Goal: Task Accomplishment & Management: Use online tool/utility

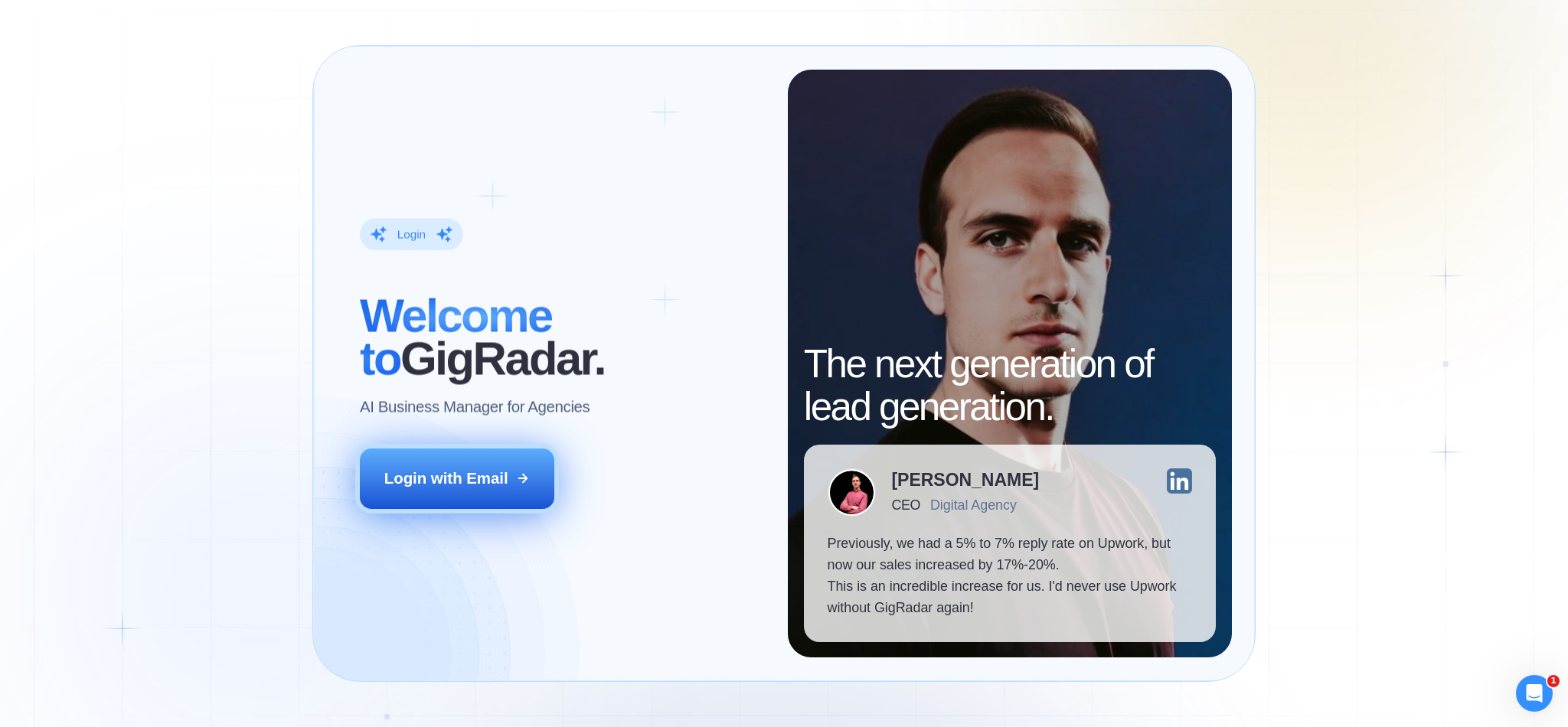
click at [478, 489] on div "Login with Email" at bounding box center [446, 479] width 124 height 22
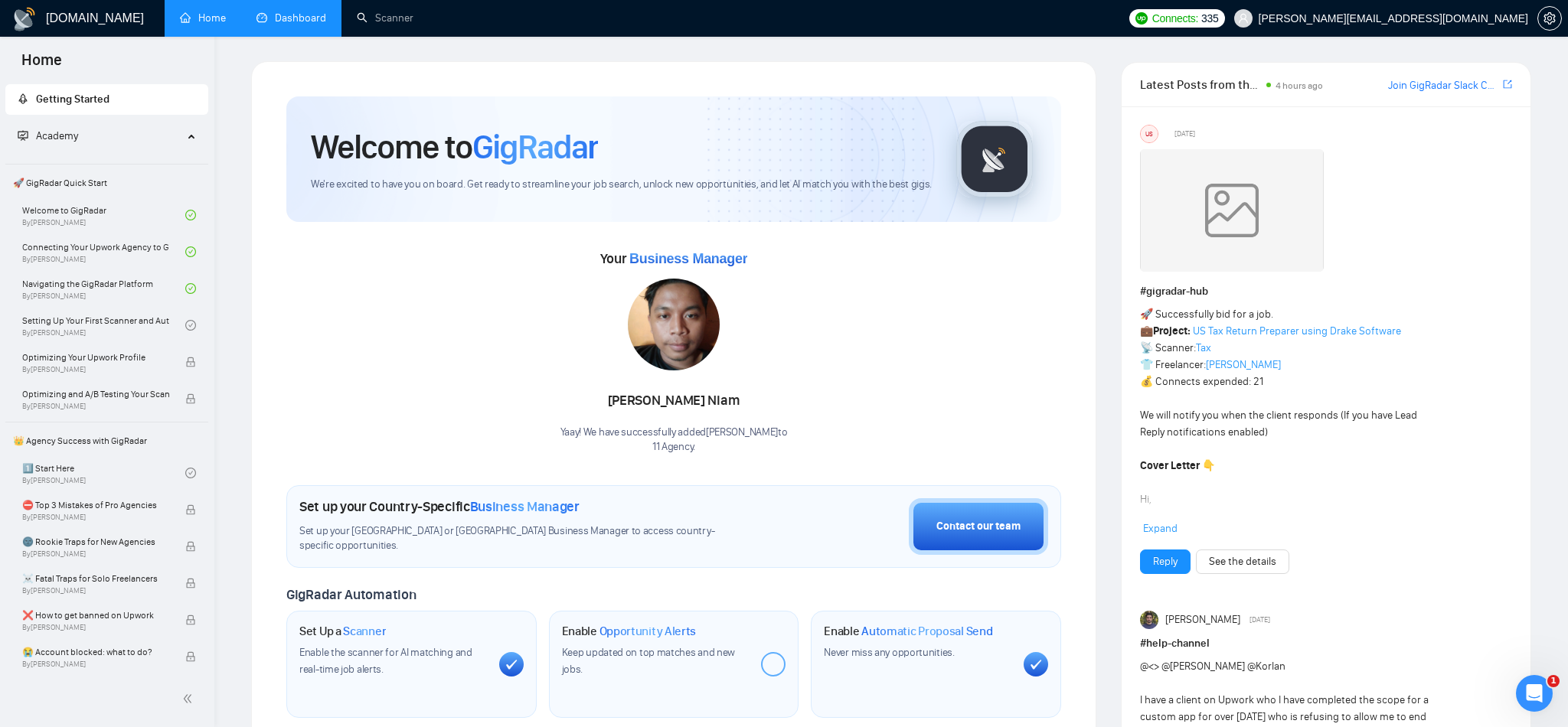
click at [297, 12] on link "Dashboard" at bounding box center [292, 18] width 70 height 13
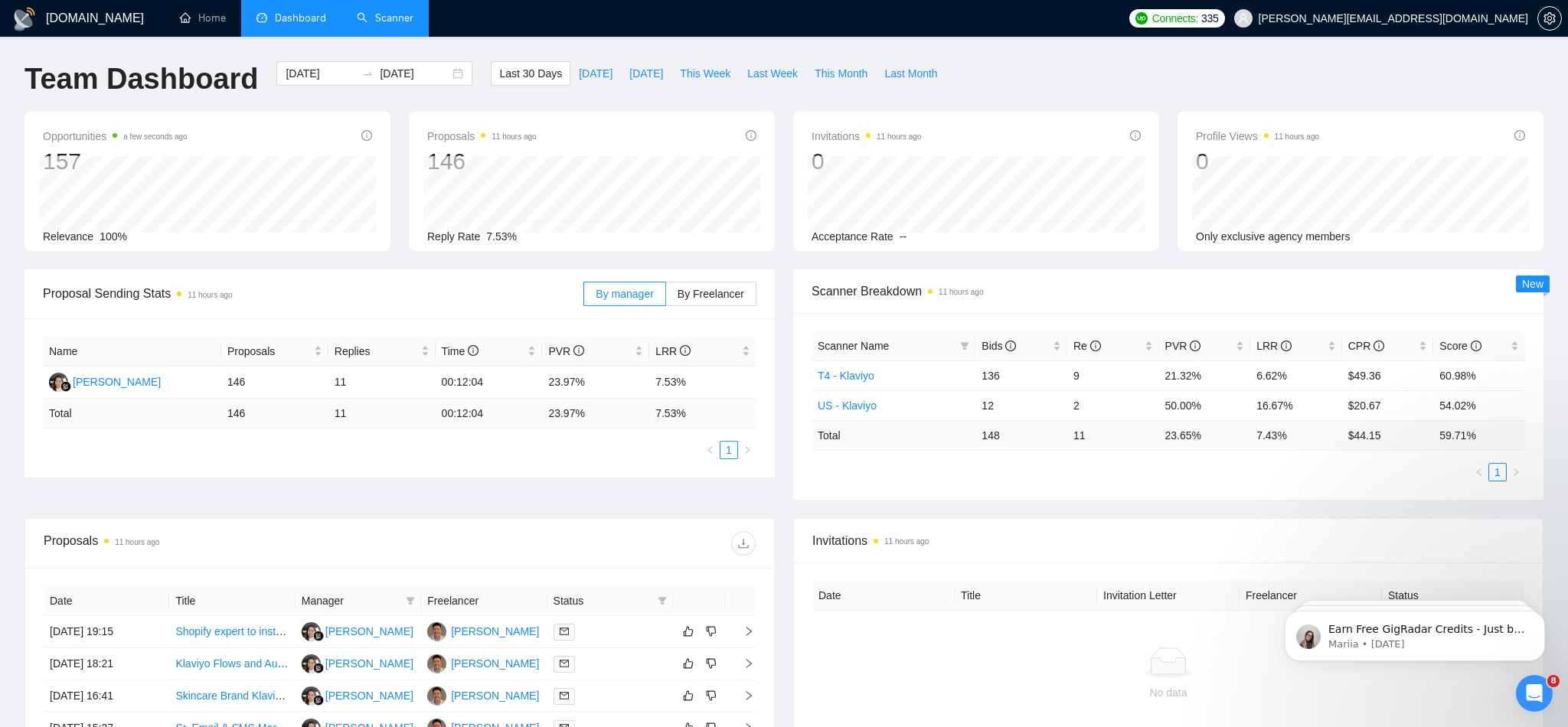
click at [373, 24] on link "Scanner" at bounding box center [385, 18] width 57 height 13
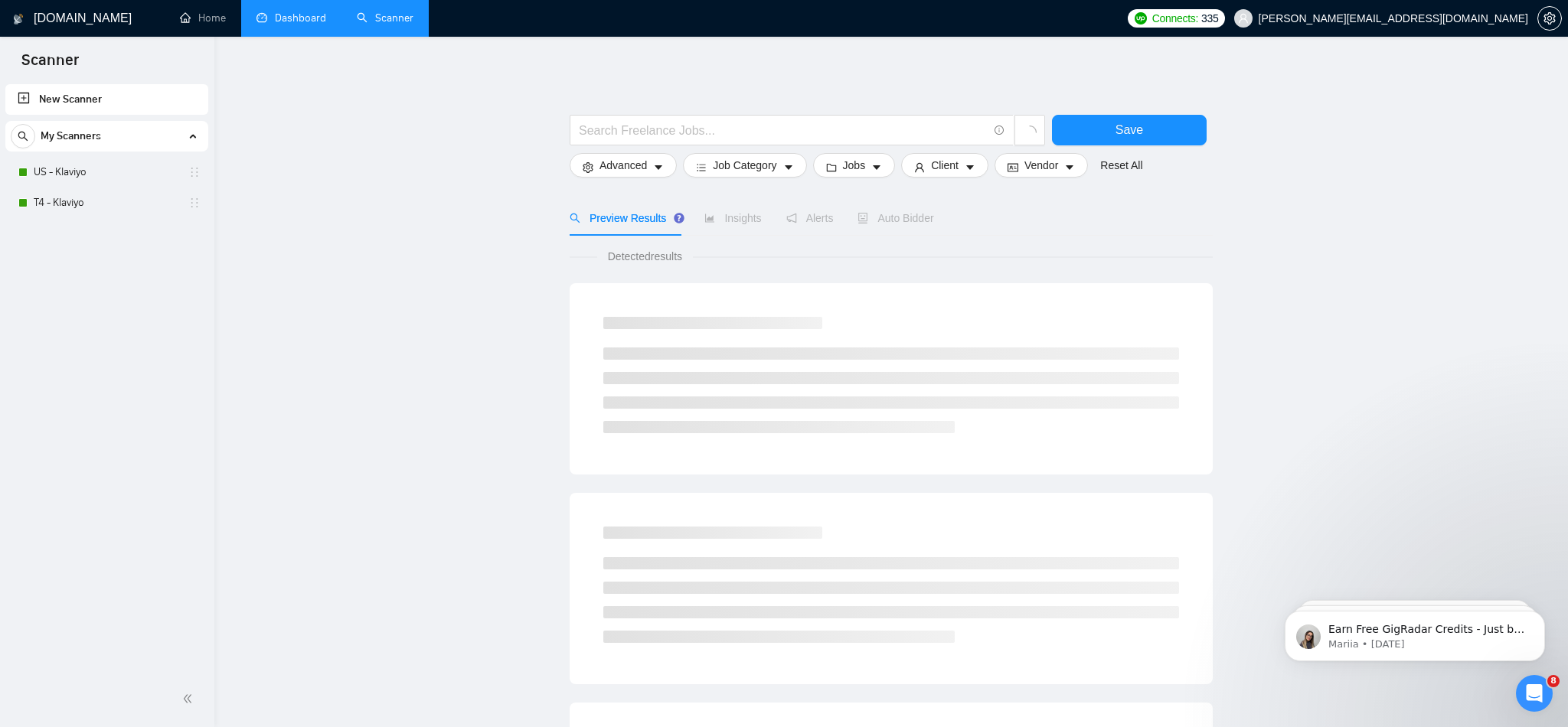
click at [101, 155] on div "My Scanners US - Klaviyo T4 - Klaviyo" at bounding box center [106, 169] width 203 height 97
click at [101, 205] on link "T4 - Klaviyo" at bounding box center [106, 203] width 145 height 31
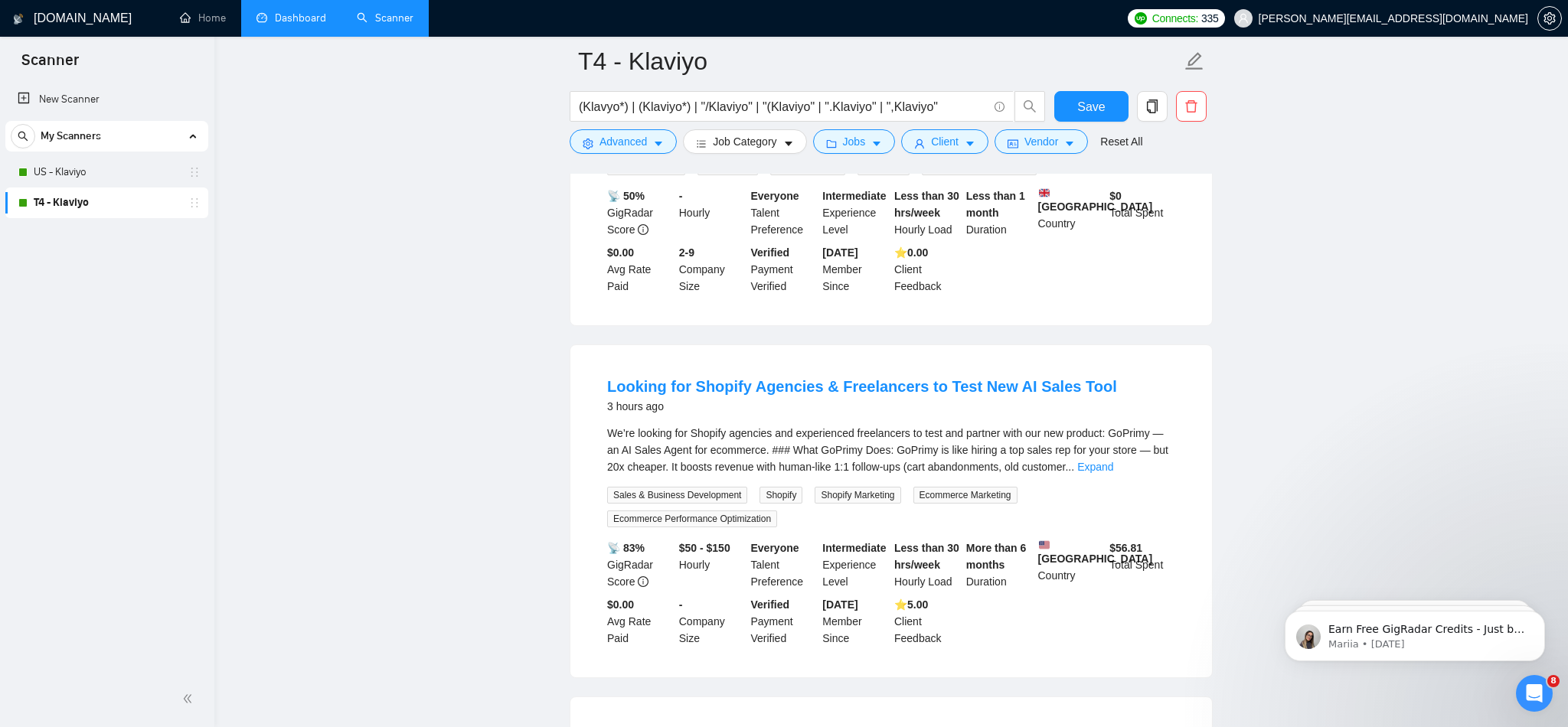
scroll to position [634, 0]
click at [1113, 472] on link "Expand" at bounding box center [1094, 465] width 36 height 12
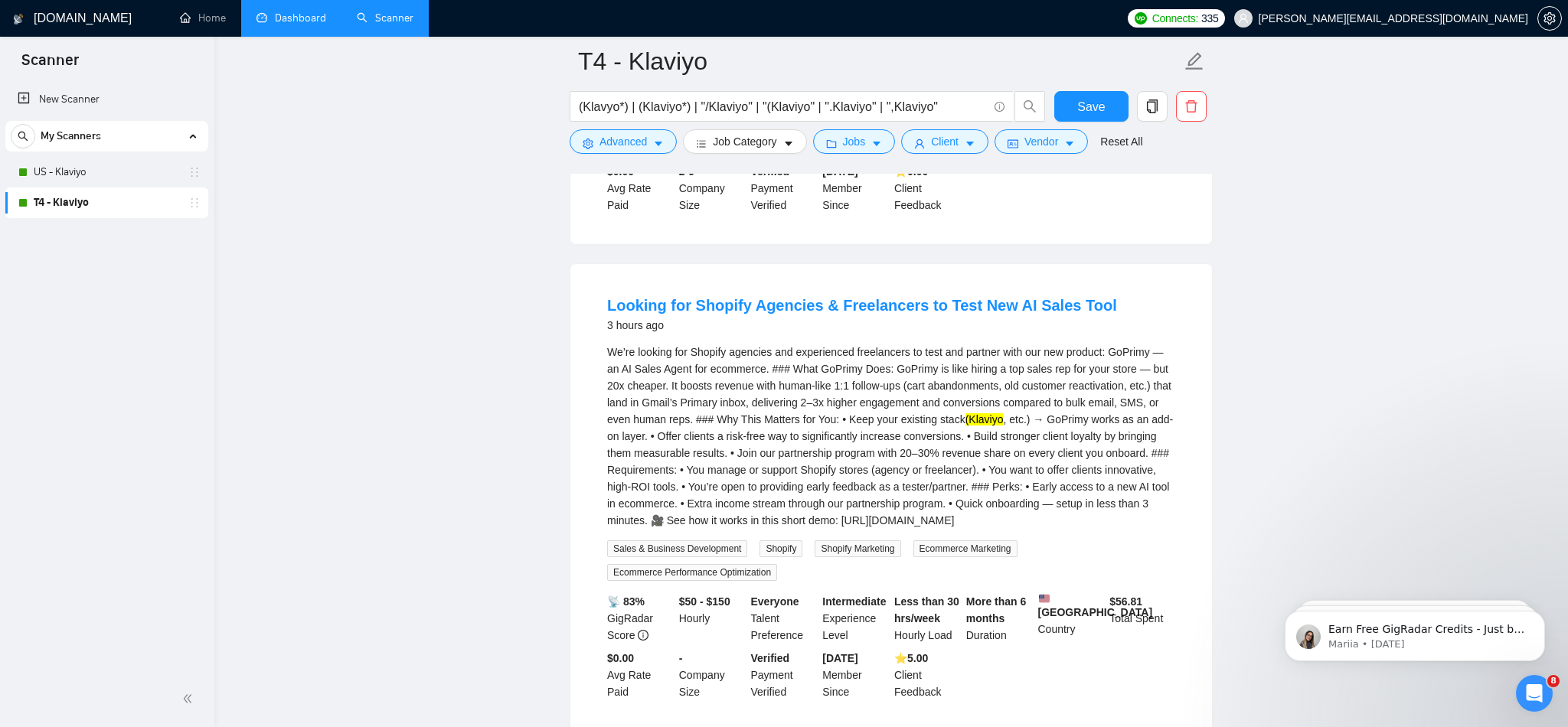
scroll to position [709, 0]
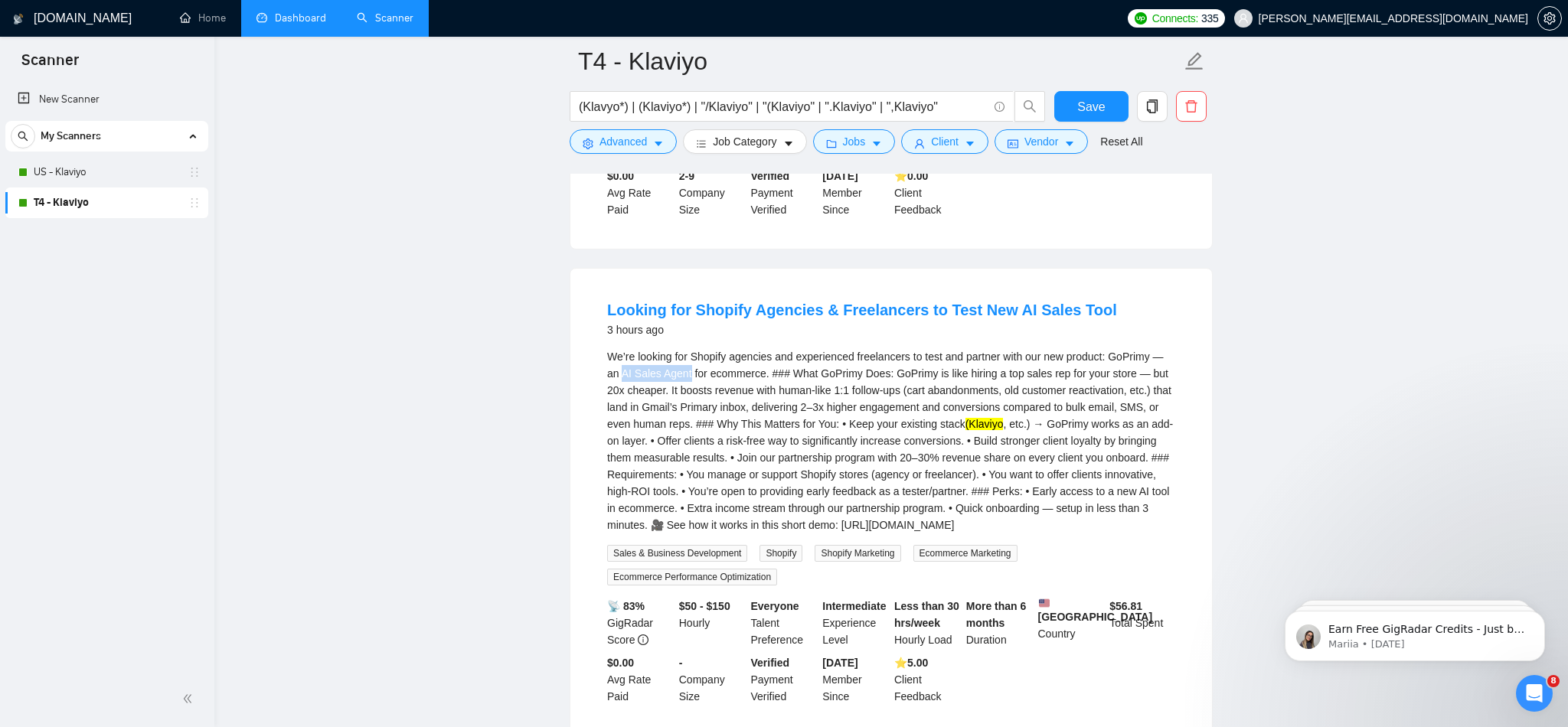
drag, startPoint x: 637, startPoint y: 396, endPoint x: 705, endPoint y: 395, distance: 68.0
click at [705, 395] on div "We’re looking for Shopify agencies and experienced freelancers to test and part…" at bounding box center [892, 440] width 568 height 185
copy div "AI Sales Agent"
click at [705, 395] on div "We’re looking for Shopify agencies and experienced freelancers to test and part…" at bounding box center [892, 440] width 568 height 185
click at [702, 407] on div "We’re looking for Shopify agencies and experienced freelancers to test and part…" at bounding box center [892, 440] width 568 height 185
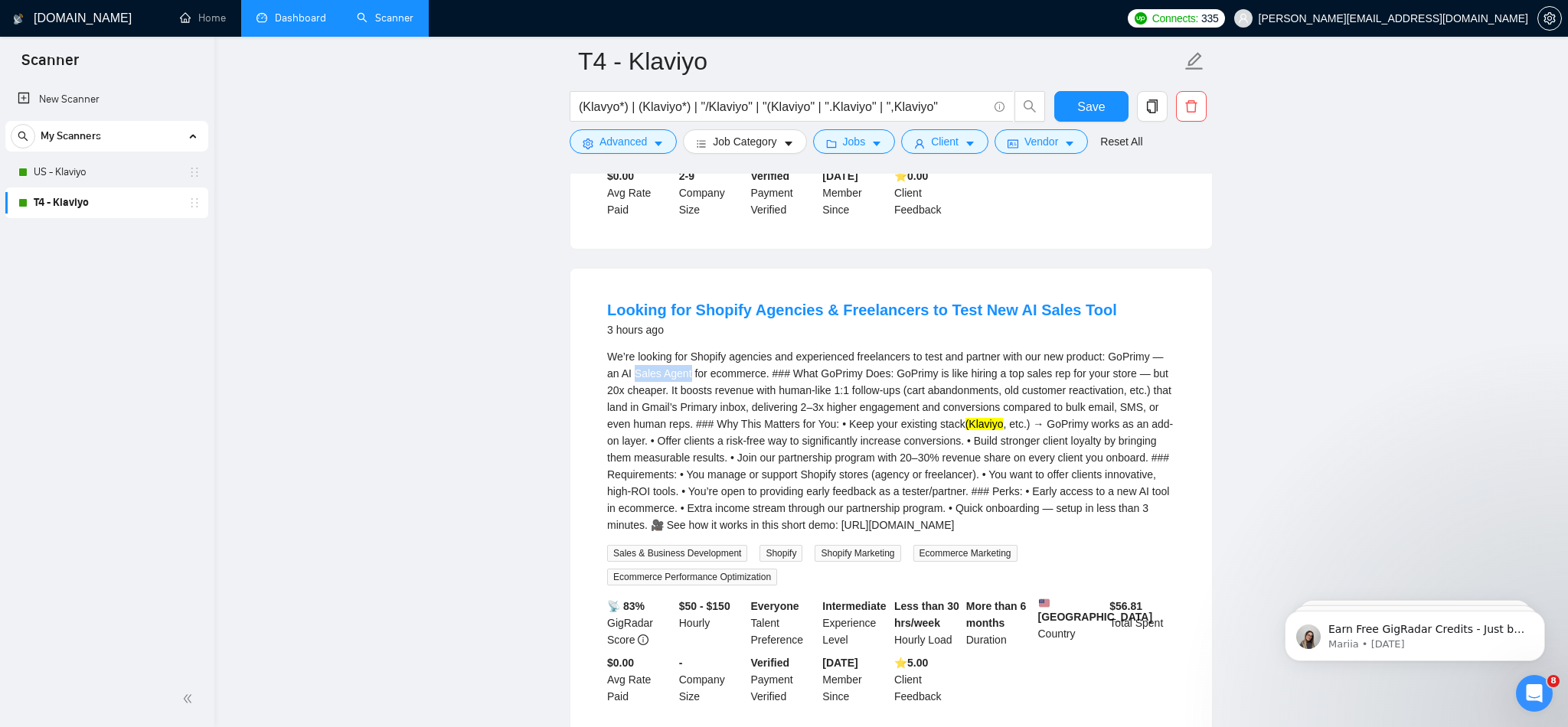
drag, startPoint x: 647, startPoint y: 395, endPoint x: 705, endPoint y: 395, distance: 58.0
click at [705, 395] on div "We’re looking for Shopify agencies and experienced freelancers to test and part…" at bounding box center [892, 440] width 568 height 185
copy div "Sales Agent"
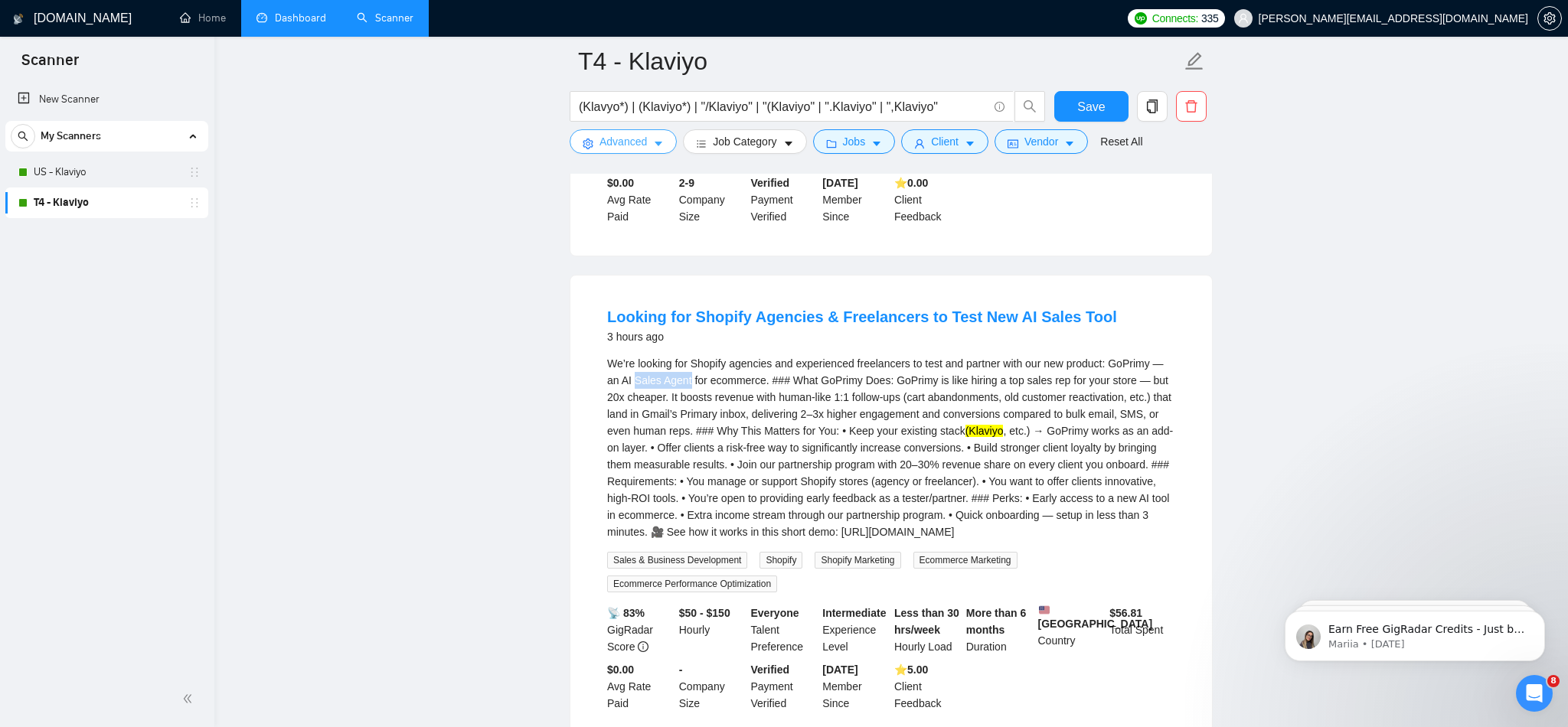
click at [656, 149] on icon "caret-down" at bounding box center [658, 144] width 11 height 11
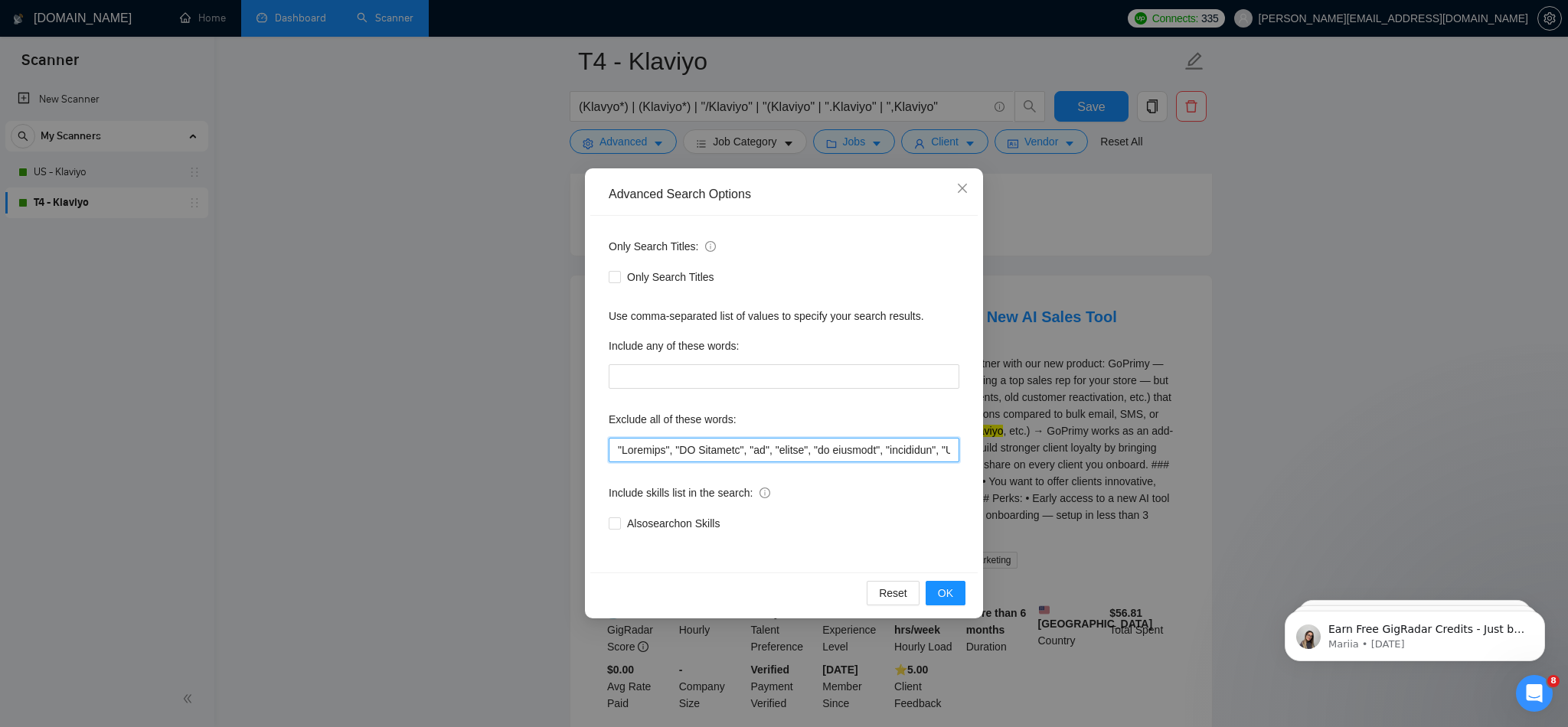
click at [611, 451] on input "text" at bounding box center [784, 449] width 351 height 24
paste input "Sales Agent"
click at [941, 588] on span "OK" at bounding box center [946, 593] width 15 height 17
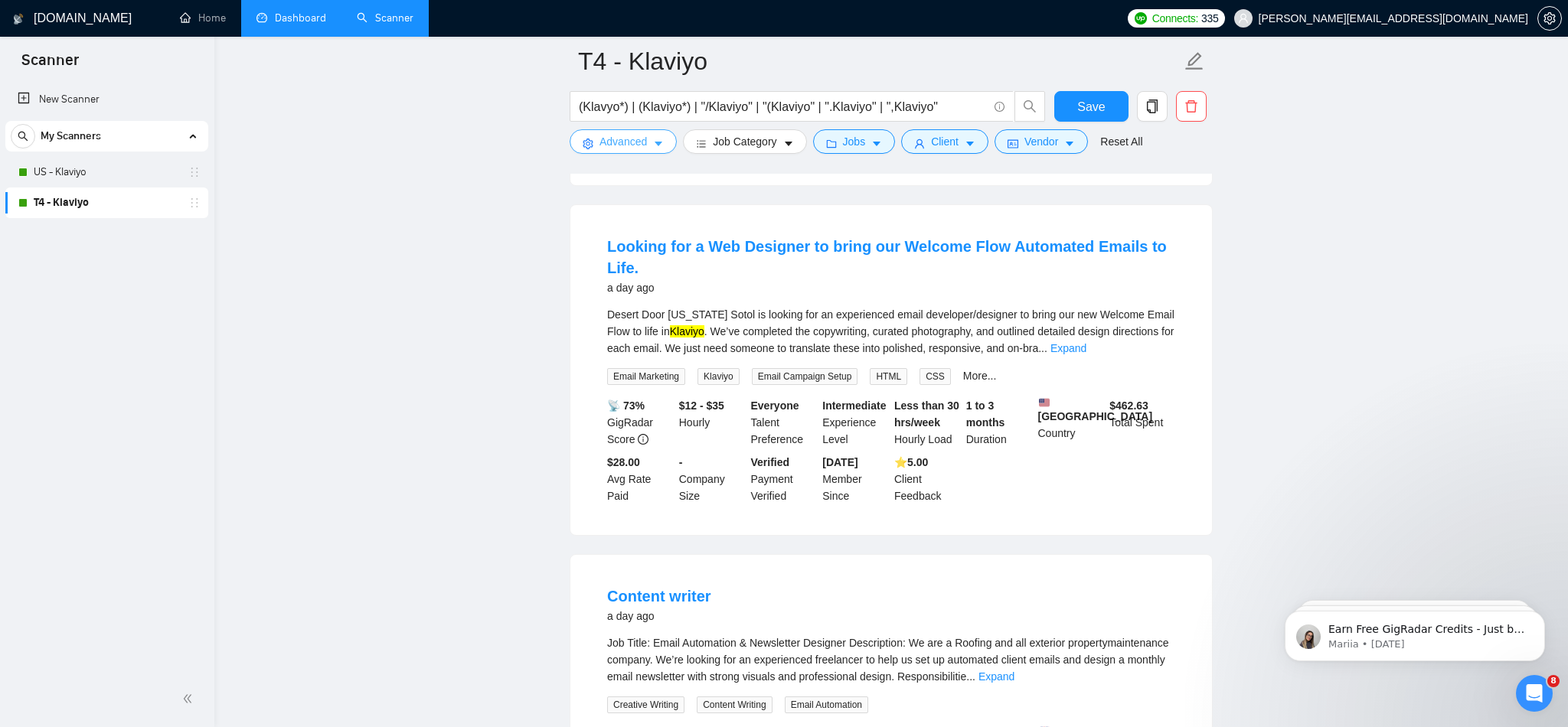
scroll to position [2091, 0]
click at [1086, 354] on link "Expand" at bounding box center [1068, 347] width 36 height 12
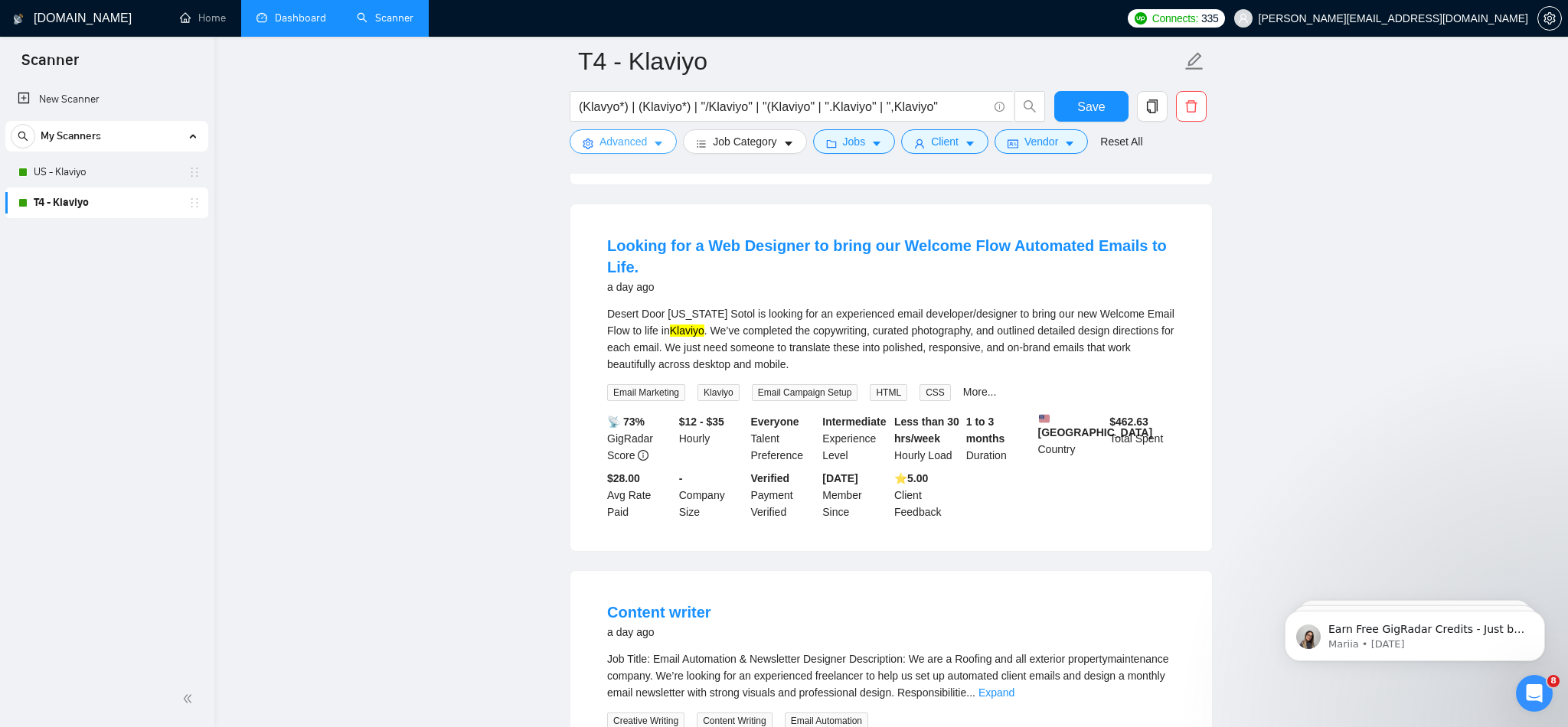
click at [620, 131] on button "Advanced" at bounding box center [622, 141] width 107 height 24
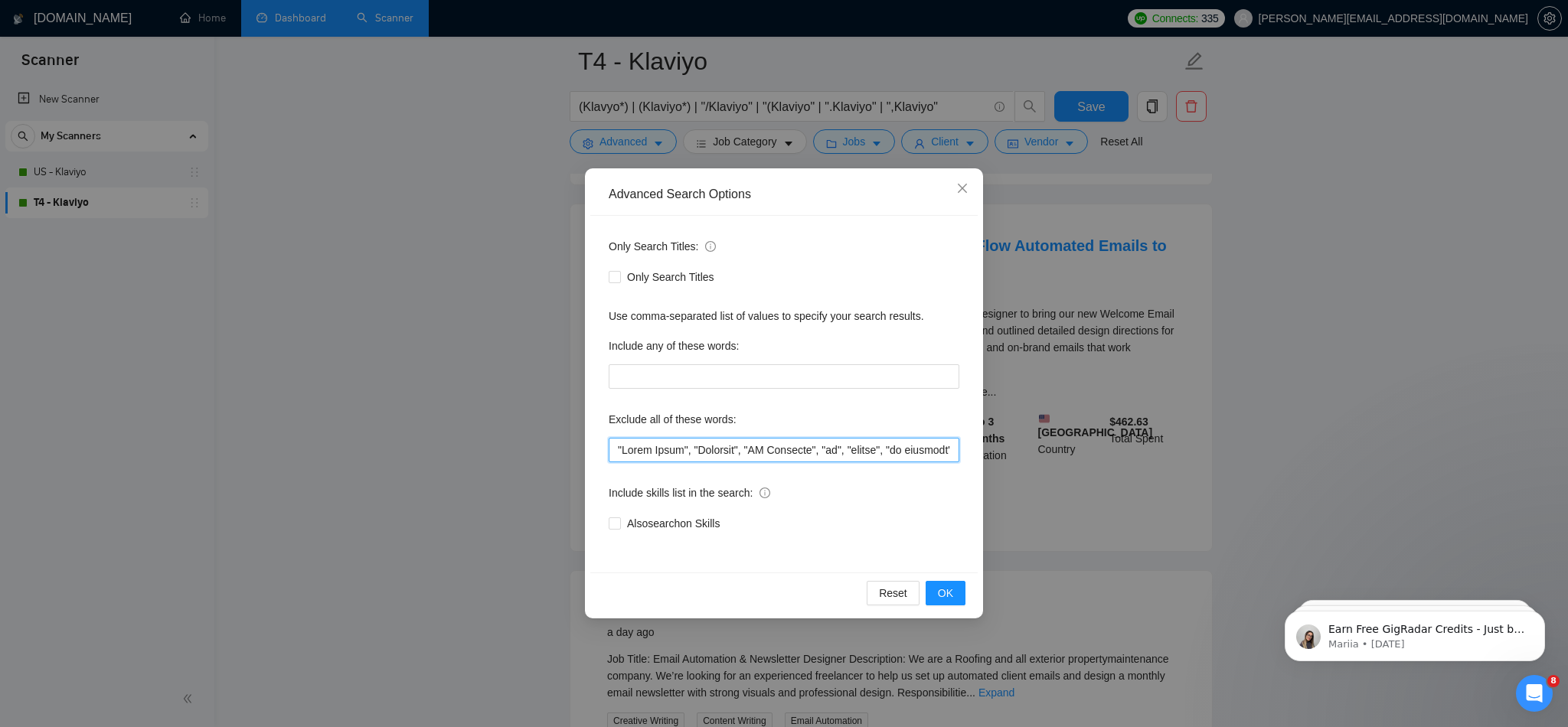
click at [619, 445] on input "text" at bounding box center [784, 449] width 351 height 24
click at [948, 587] on span "OK" at bounding box center [946, 593] width 15 height 17
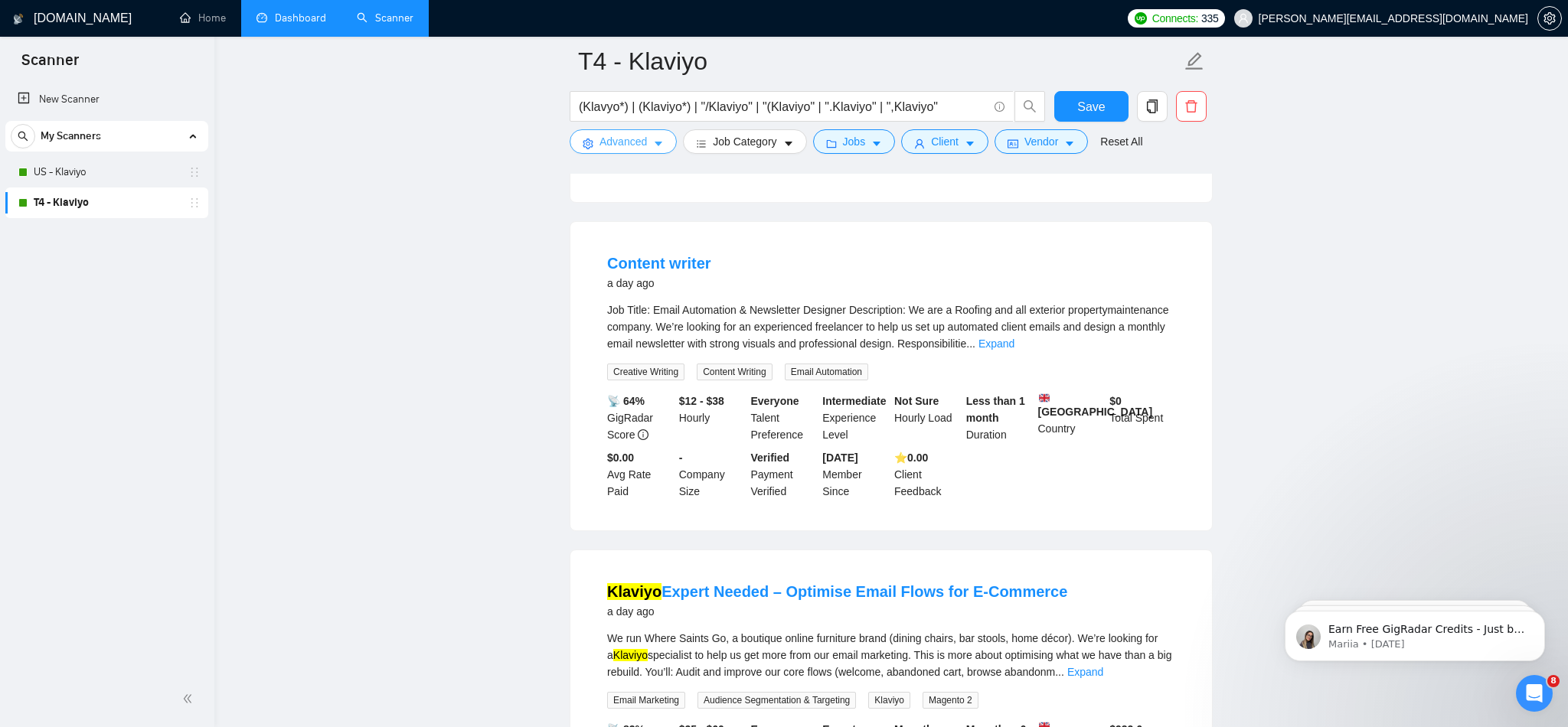
scroll to position [2078, 0]
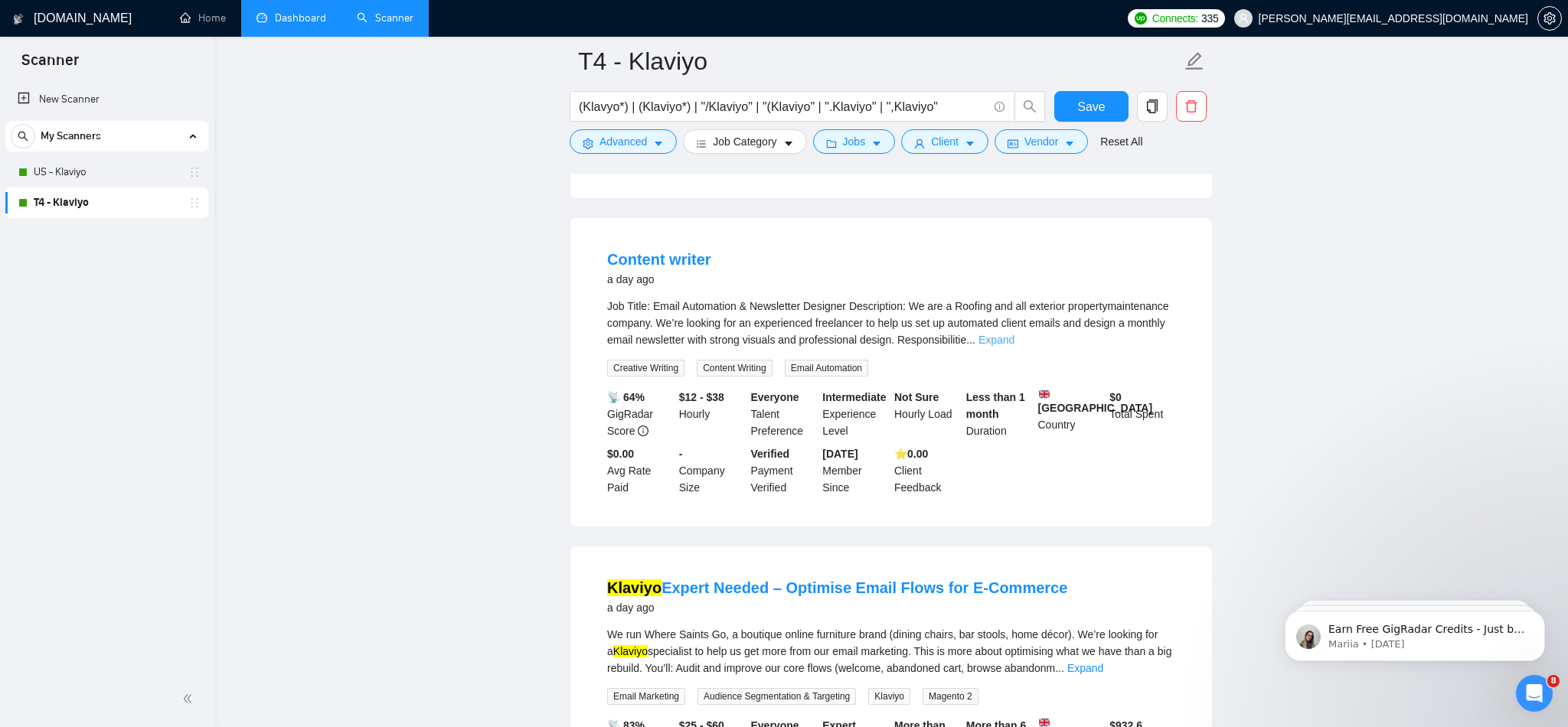
click at [1015, 346] on link "Expand" at bounding box center [995, 340] width 36 height 12
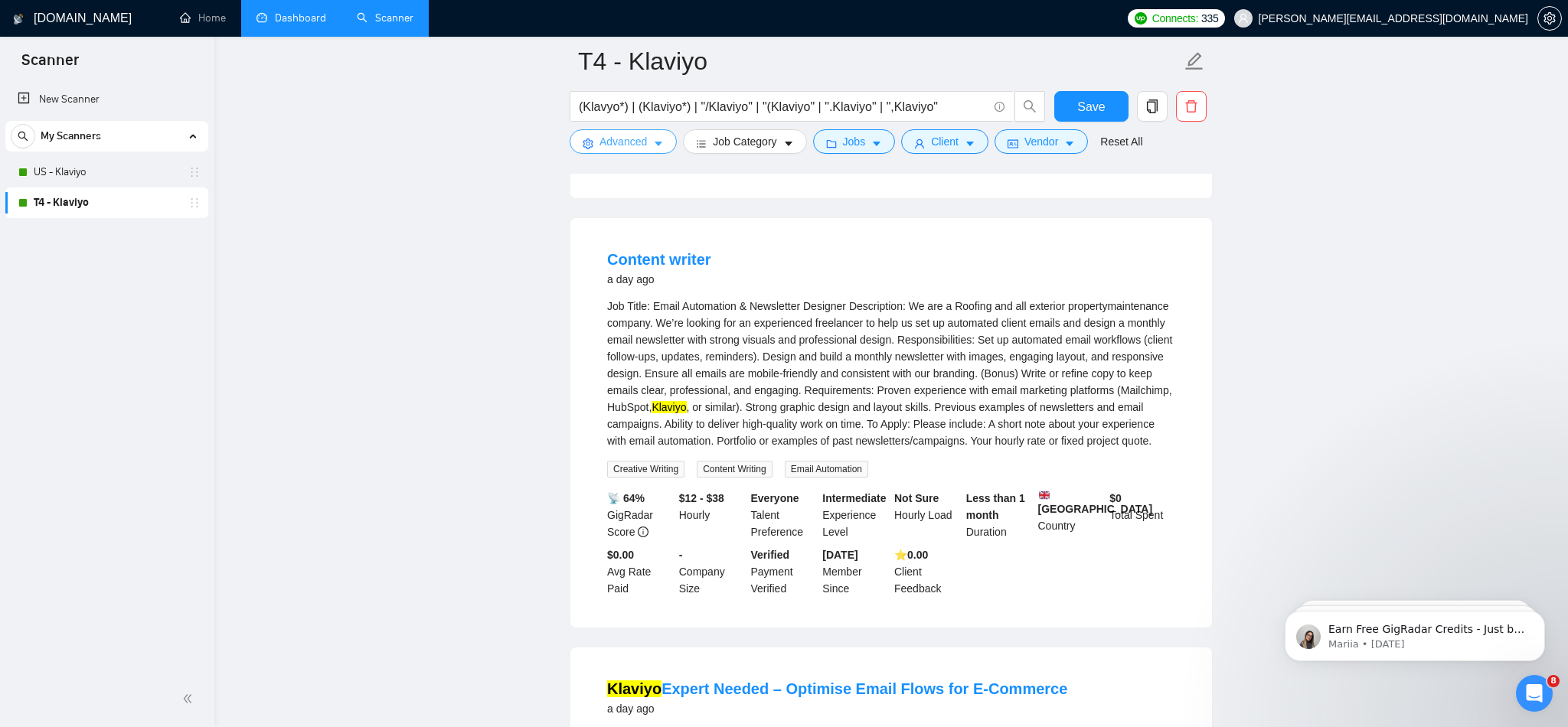
click at [633, 152] on button "Advanced" at bounding box center [622, 141] width 107 height 24
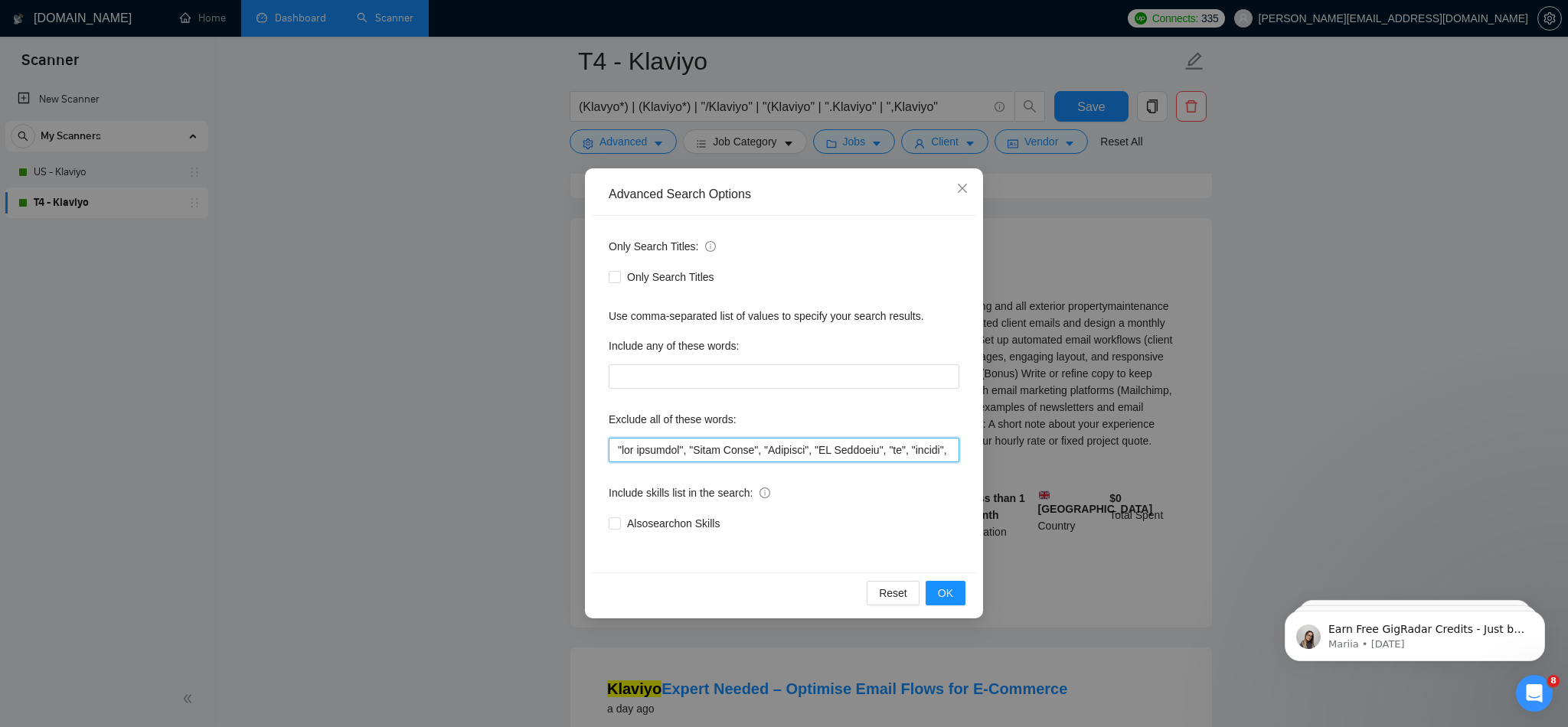
click at [617, 447] on input "text" at bounding box center [784, 449] width 351 height 24
type input ""roofing", "web designer", "Sales Agent", "Ventrata", "NO Agencies", "ux", "age…"
click at [940, 590] on span "OK" at bounding box center [946, 593] width 15 height 17
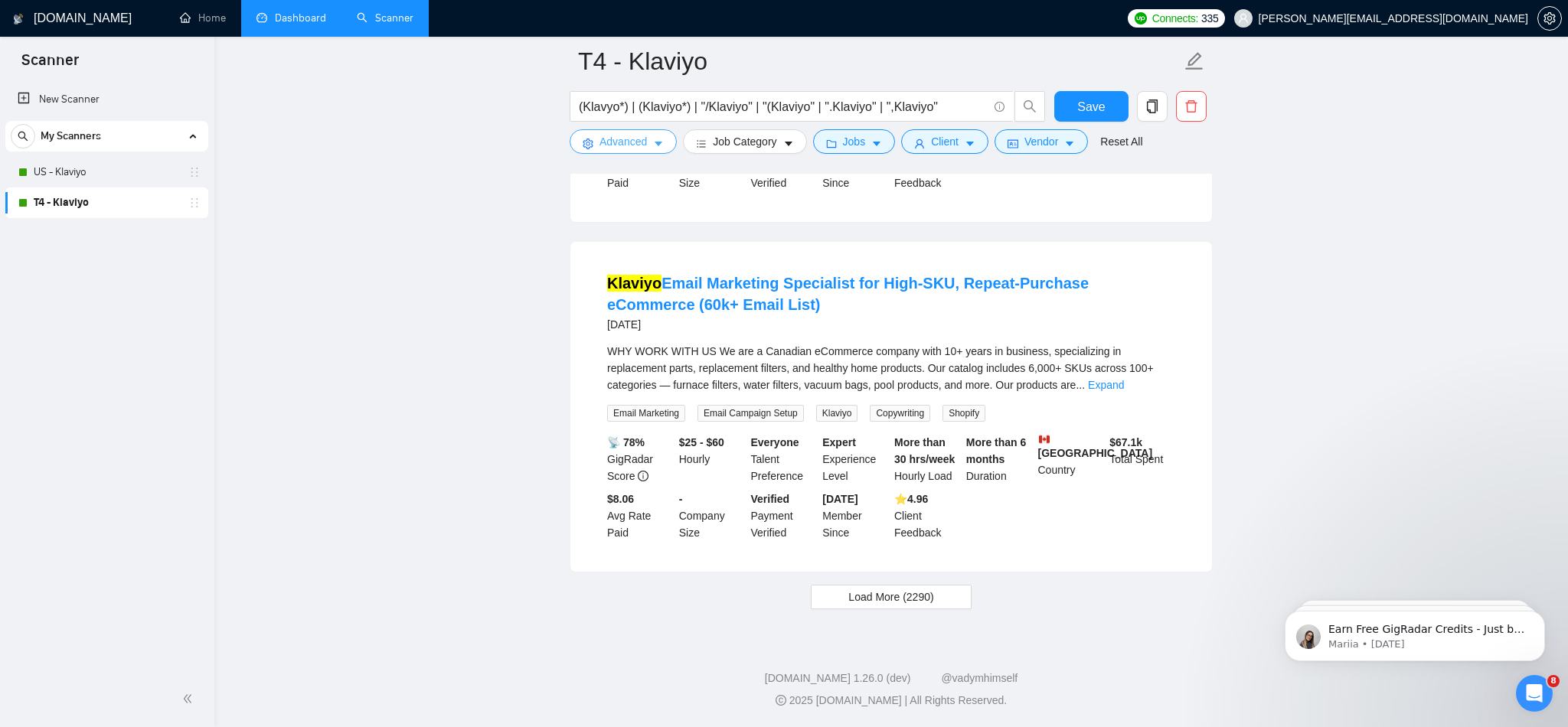
scroll to position [3064, 0]
click at [886, 606] on span "Load More (2290)" at bounding box center [891, 597] width 85 height 17
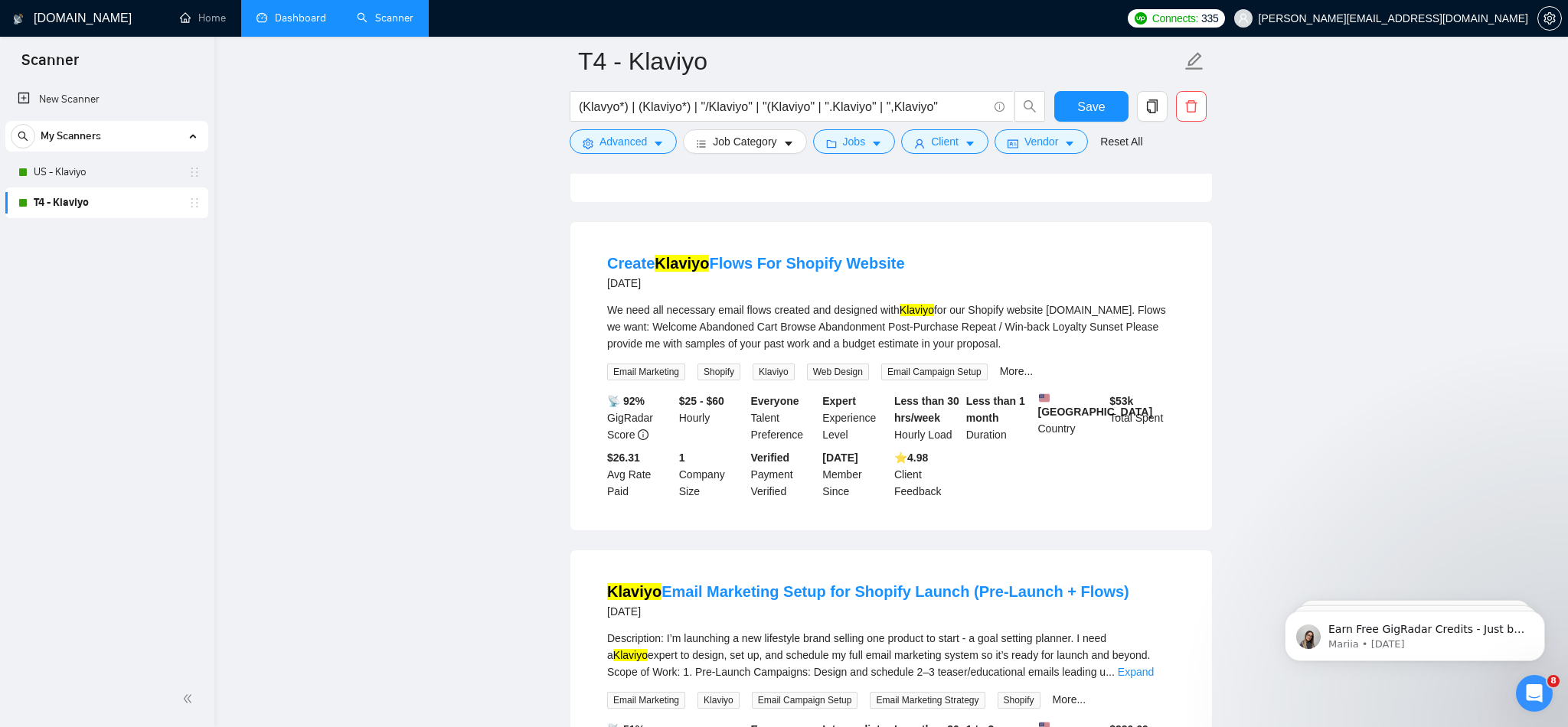
scroll to position [4683, 0]
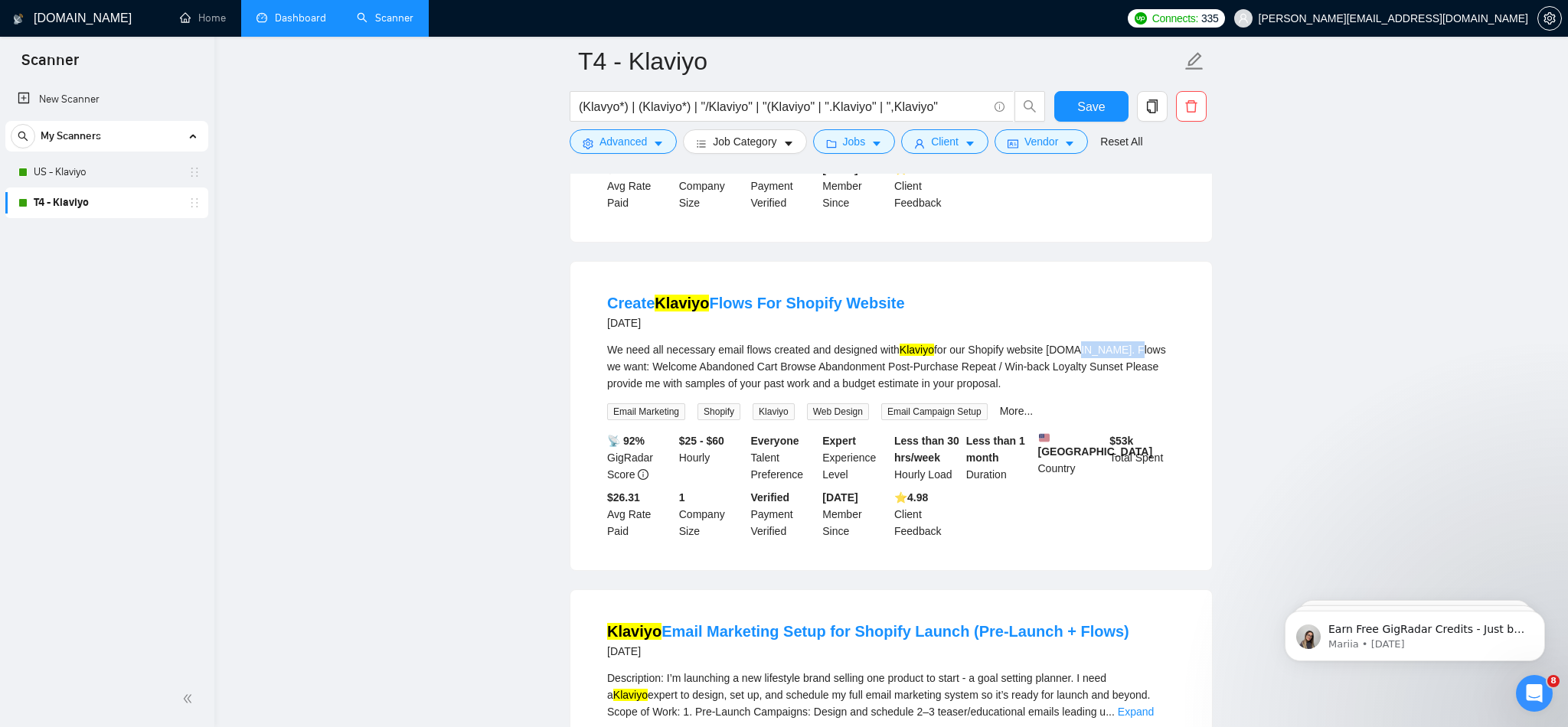
drag, startPoint x: 1096, startPoint y: 475, endPoint x: 1167, endPoint y: 475, distance: 71.0
click at [1167, 392] on div "We need all necessary email flows created and designed with Klaviyo for our Sho…" at bounding box center [892, 366] width 568 height 51
copy div "stmntwear.com"
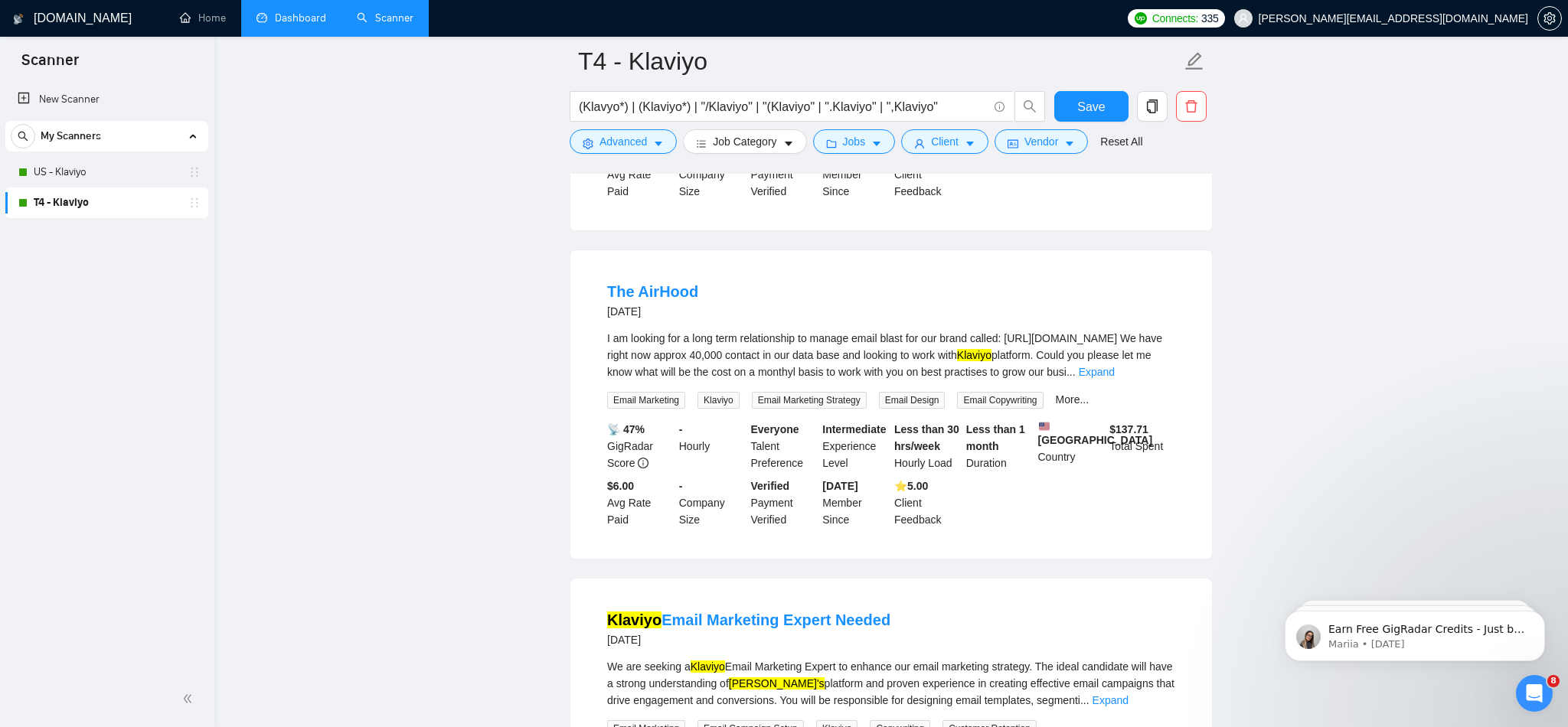
scroll to position [3708, 0]
drag, startPoint x: 1055, startPoint y: 445, endPoint x: 1132, endPoint y: 445, distance: 77.0
click at [1132, 381] on div "I am looking for a long term relationship to manage email blast for our brand c…" at bounding box center [892, 356] width 568 height 51
copy div "theairhood.com"
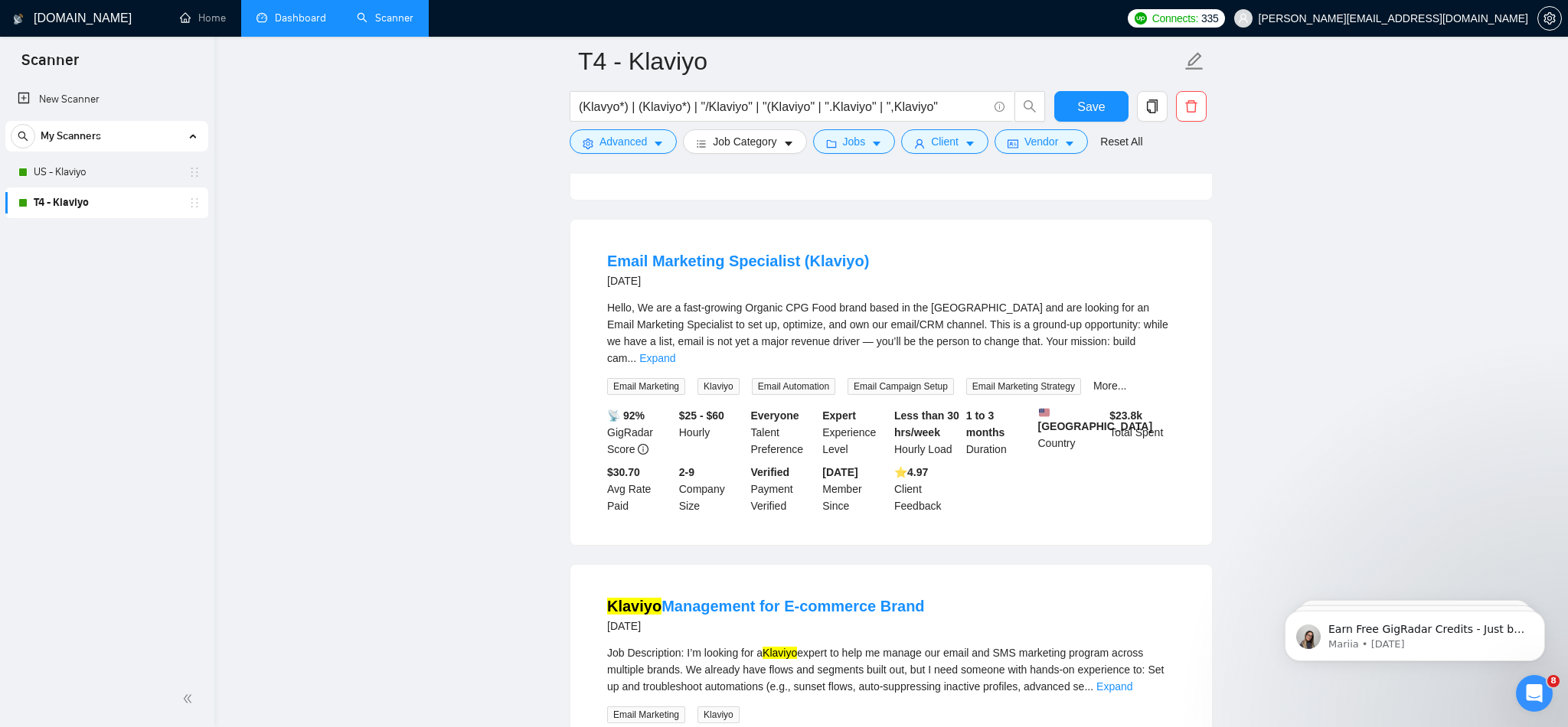
scroll to position [6475, 0]
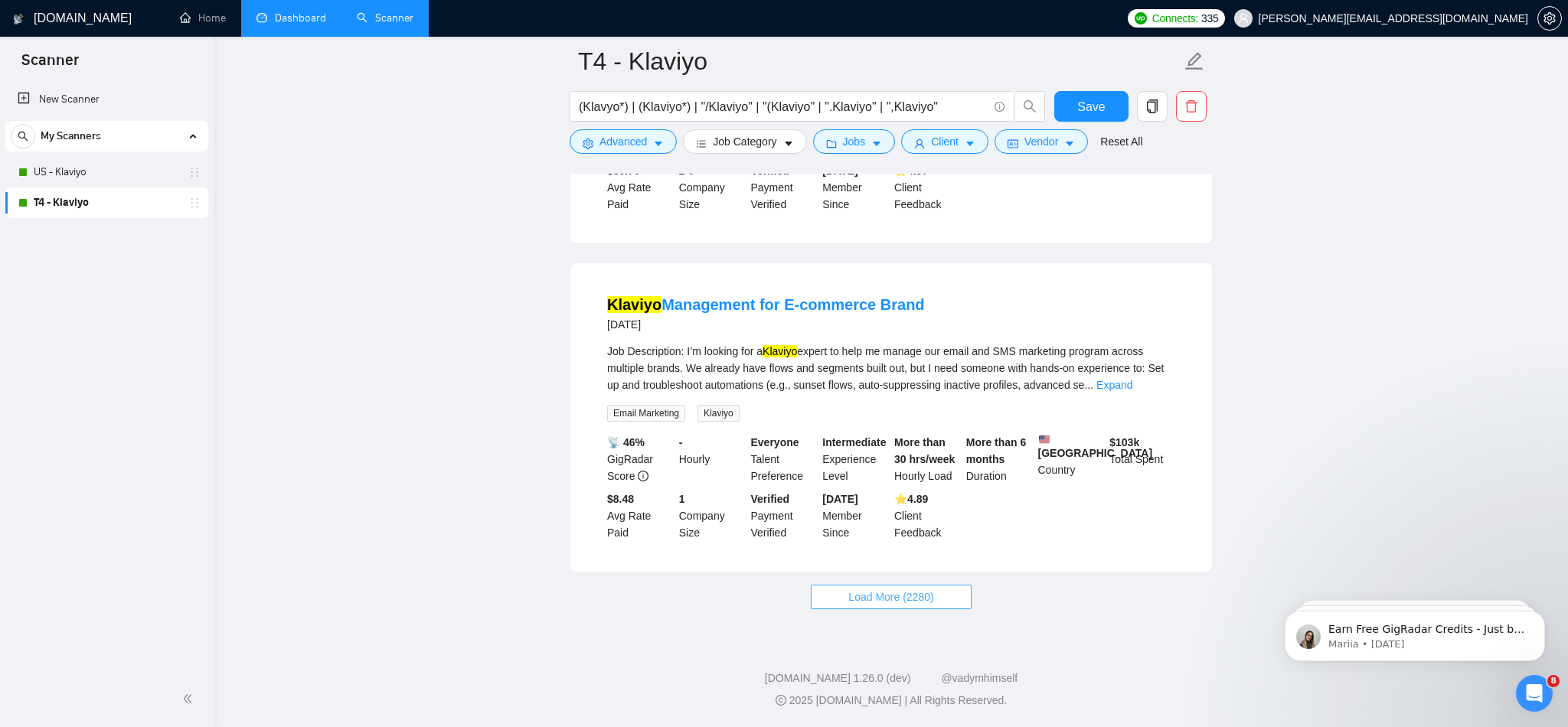
click at [897, 606] on span "Load More (2280)" at bounding box center [891, 597] width 85 height 17
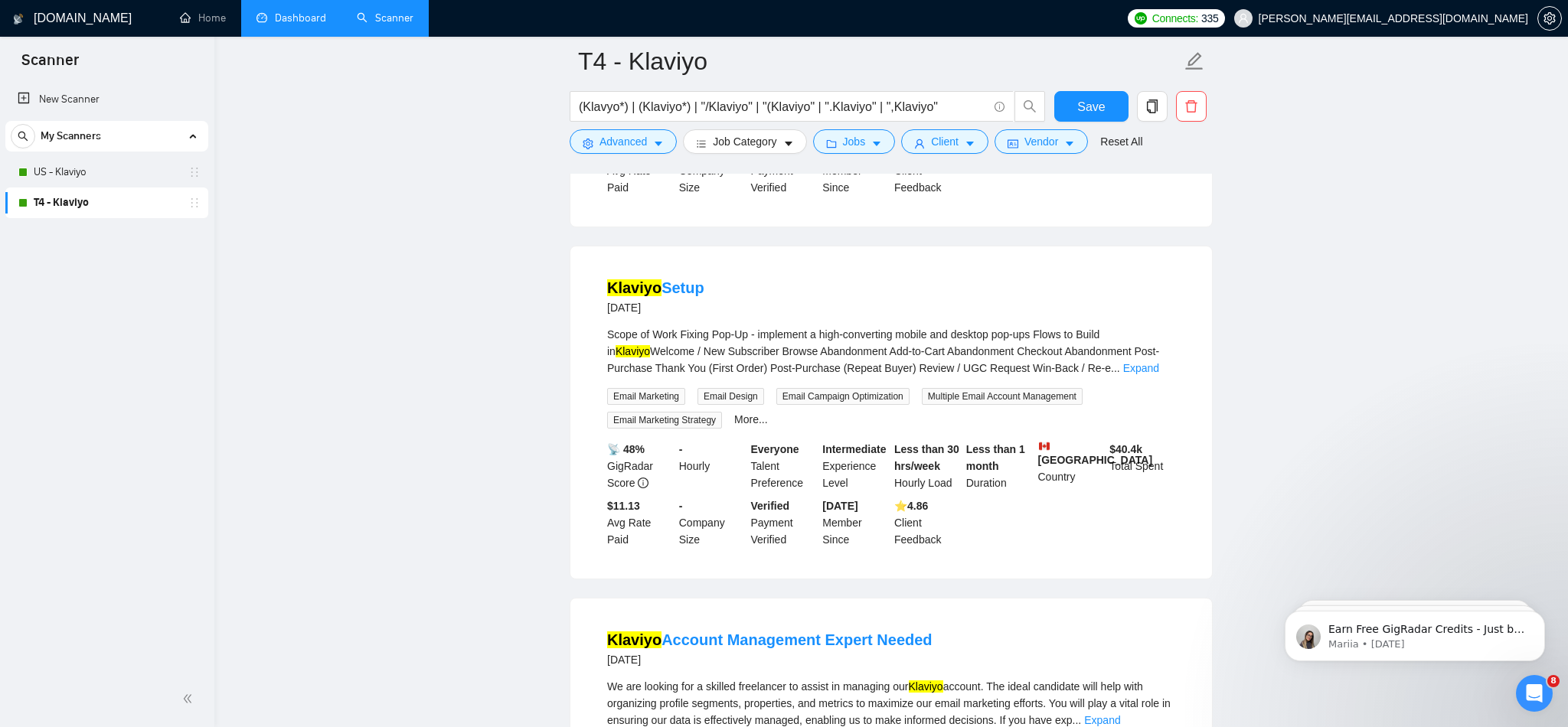
scroll to position [7079, 0]
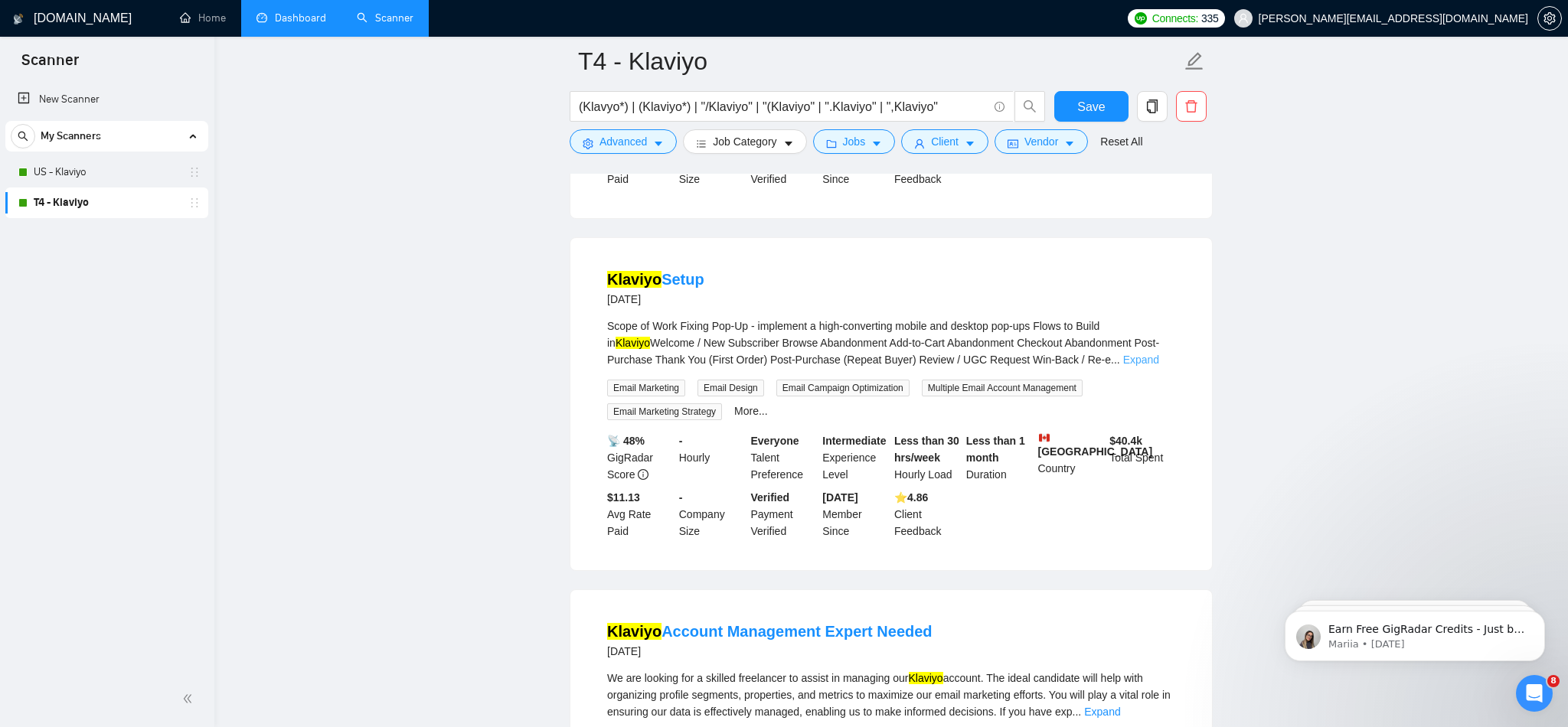
click at [1152, 366] on link "Expand" at bounding box center [1141, 360] width 36 height 12
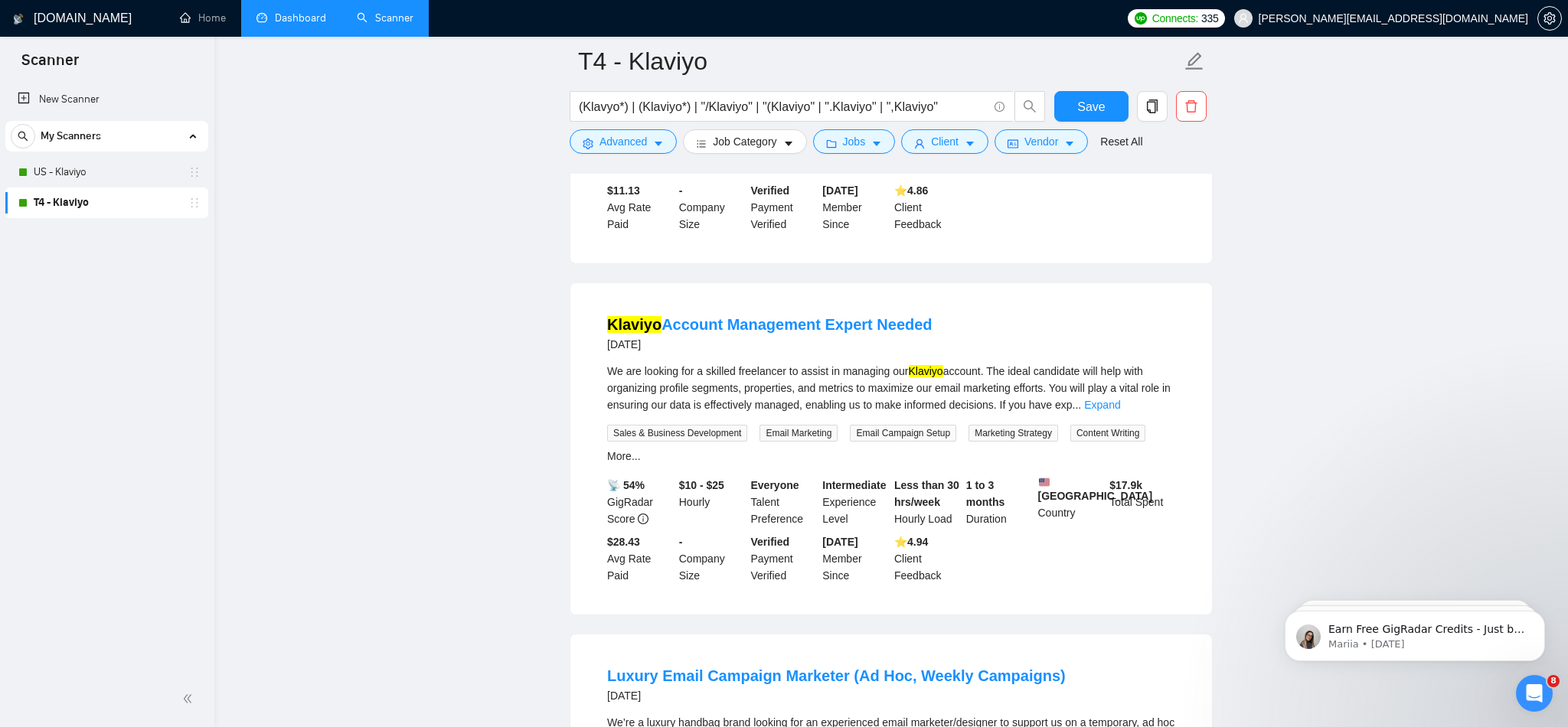
scroll to position [7459, 0]
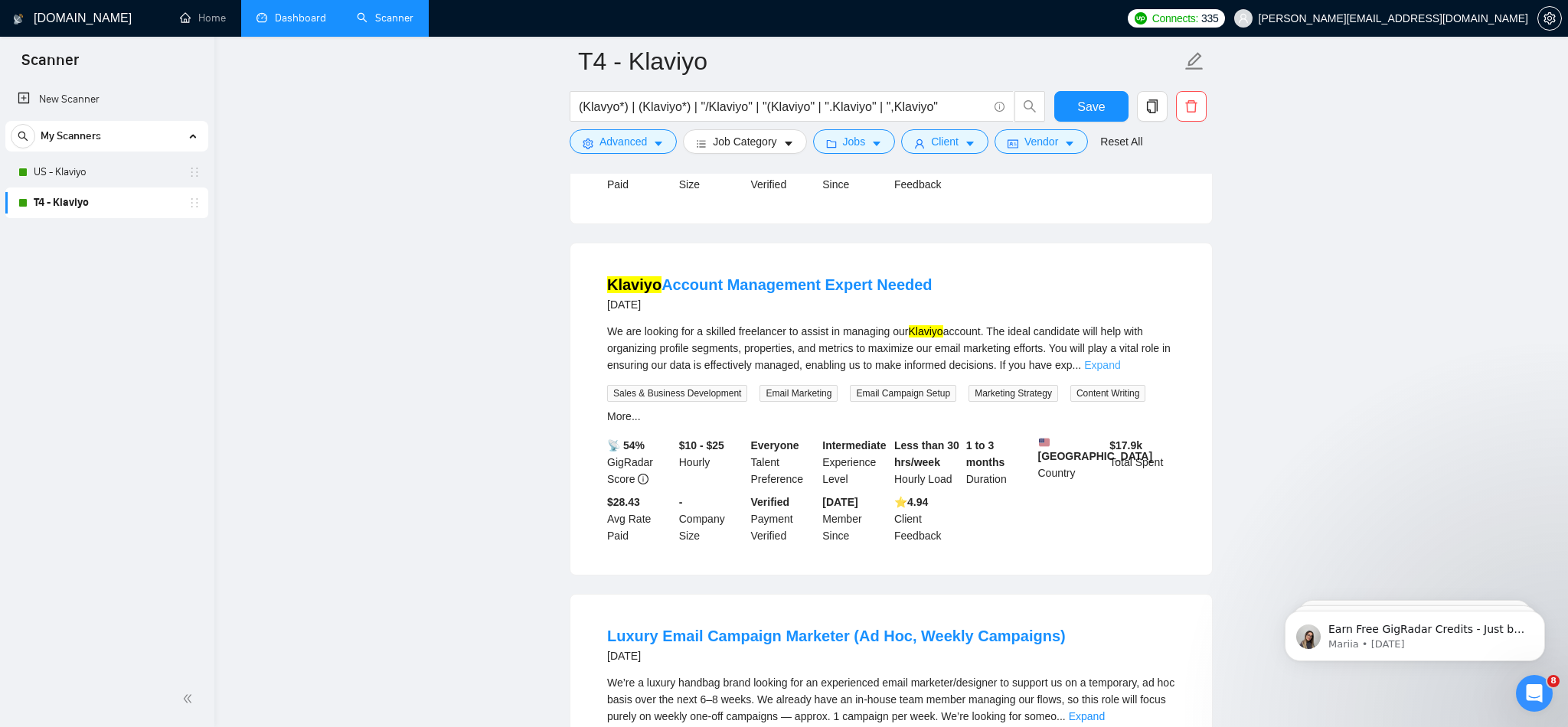
click at [1120, 371] on link "Expand" at bounding box center [1102, 365] width 36 height 12
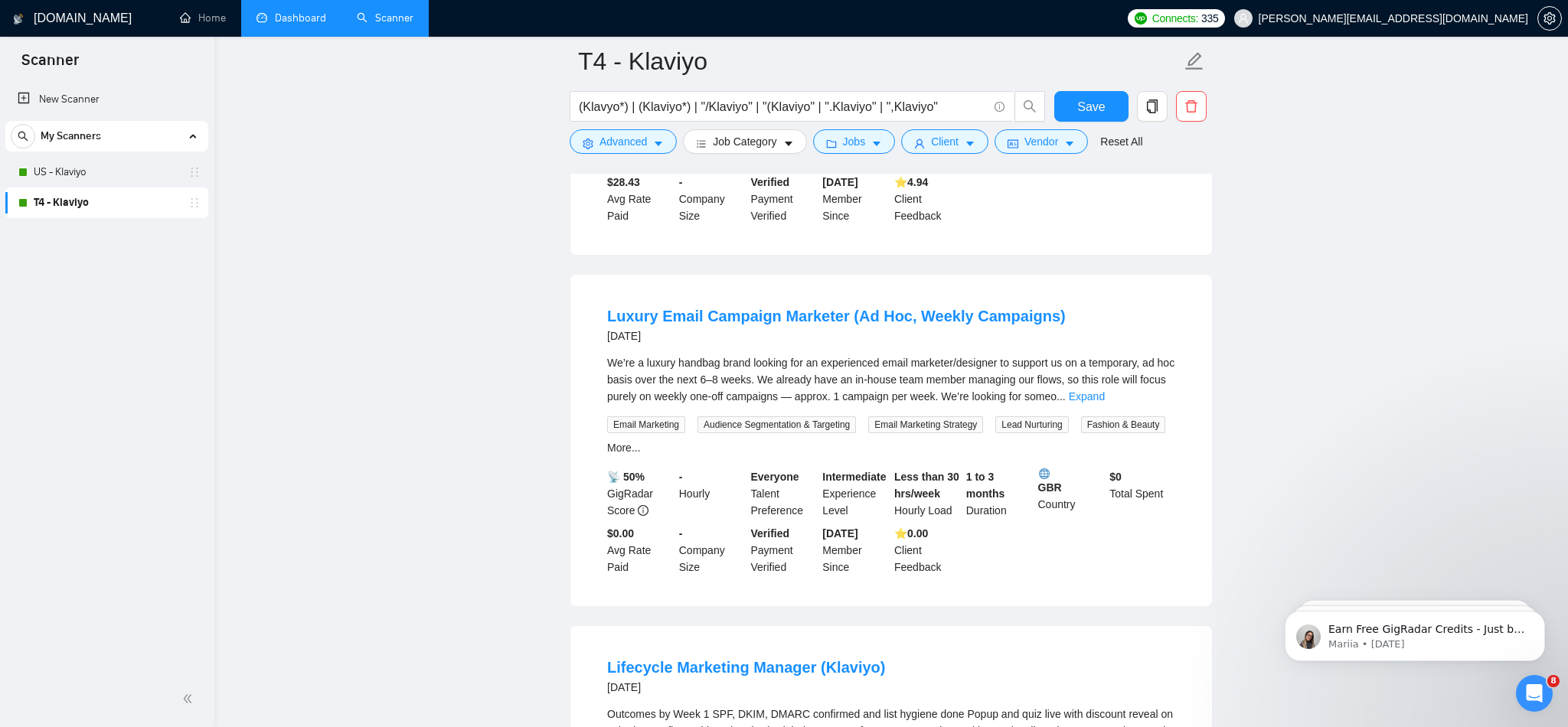
scroll to position [7791, 0]
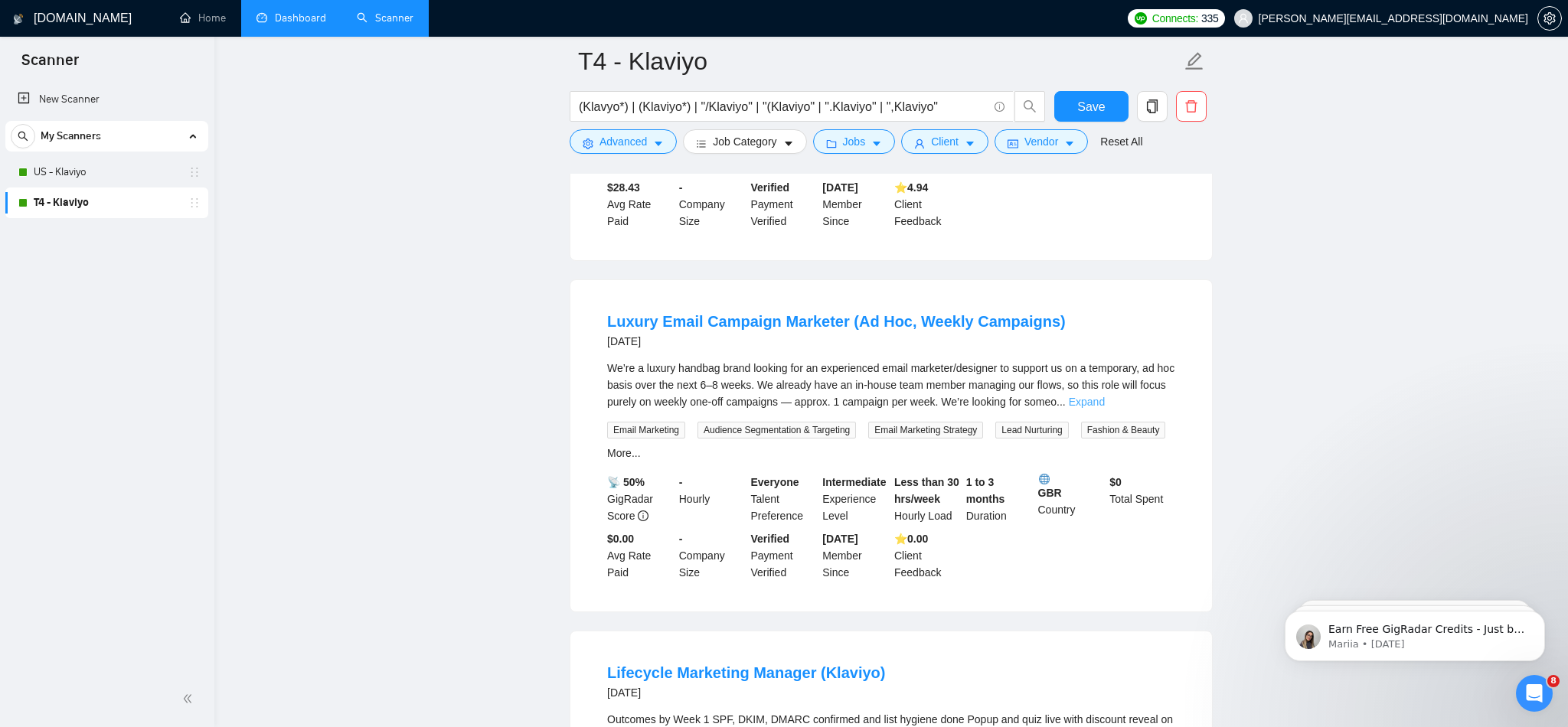
click at [1105, 408] on link "Expand" at bounding box center [1086, 401] width 36 height 12
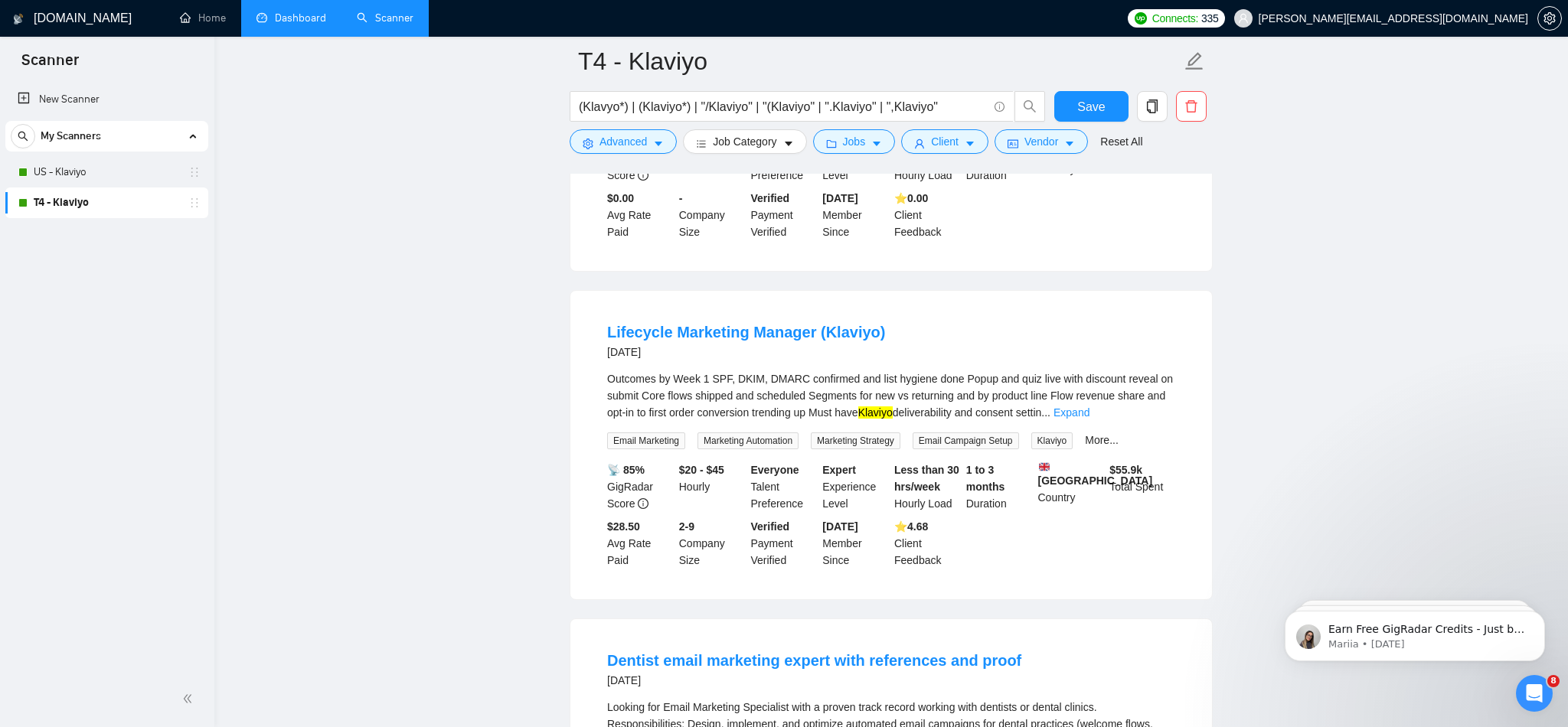
scroll to position [8289, 0]
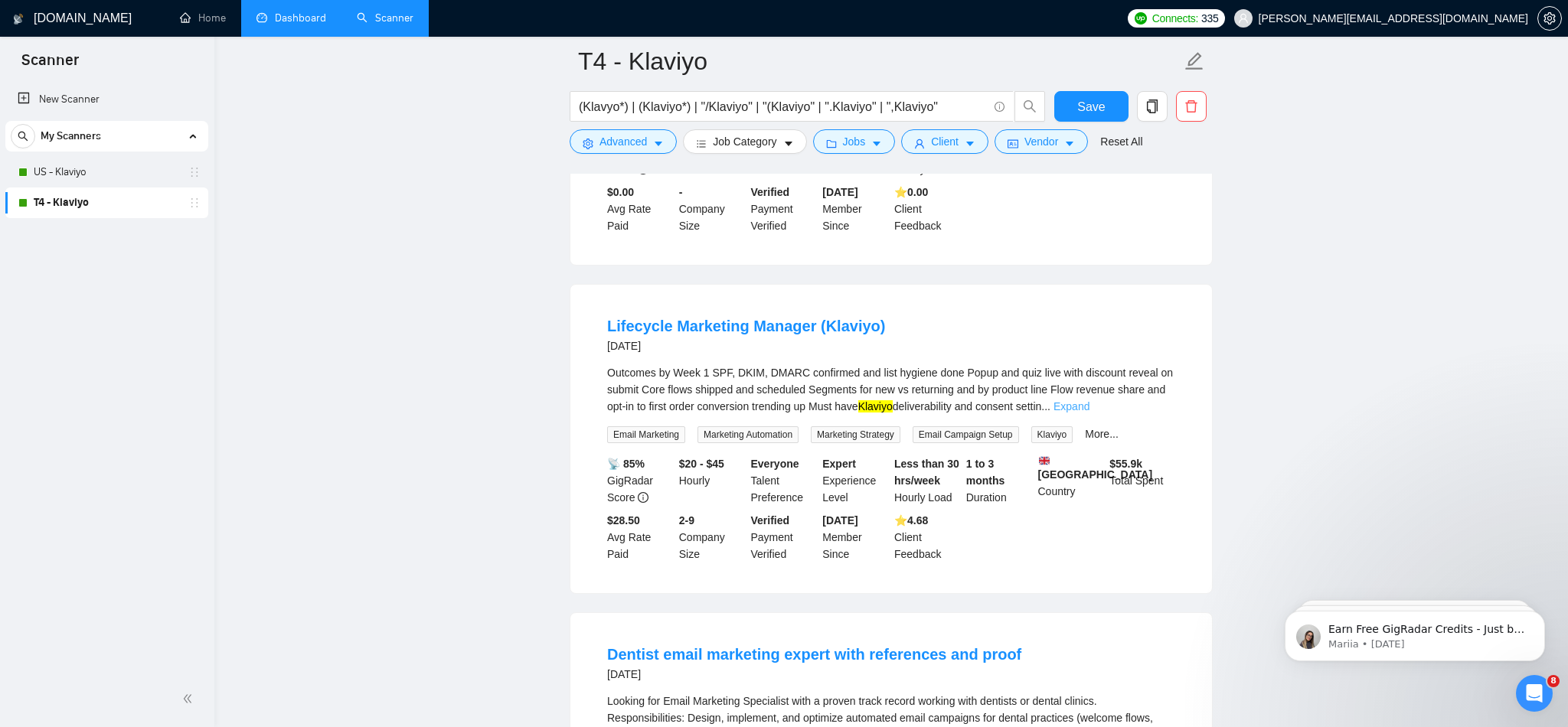
click at [1089, 413] on link "Expand" at bounding box center [1071, 406] width 36 height 12
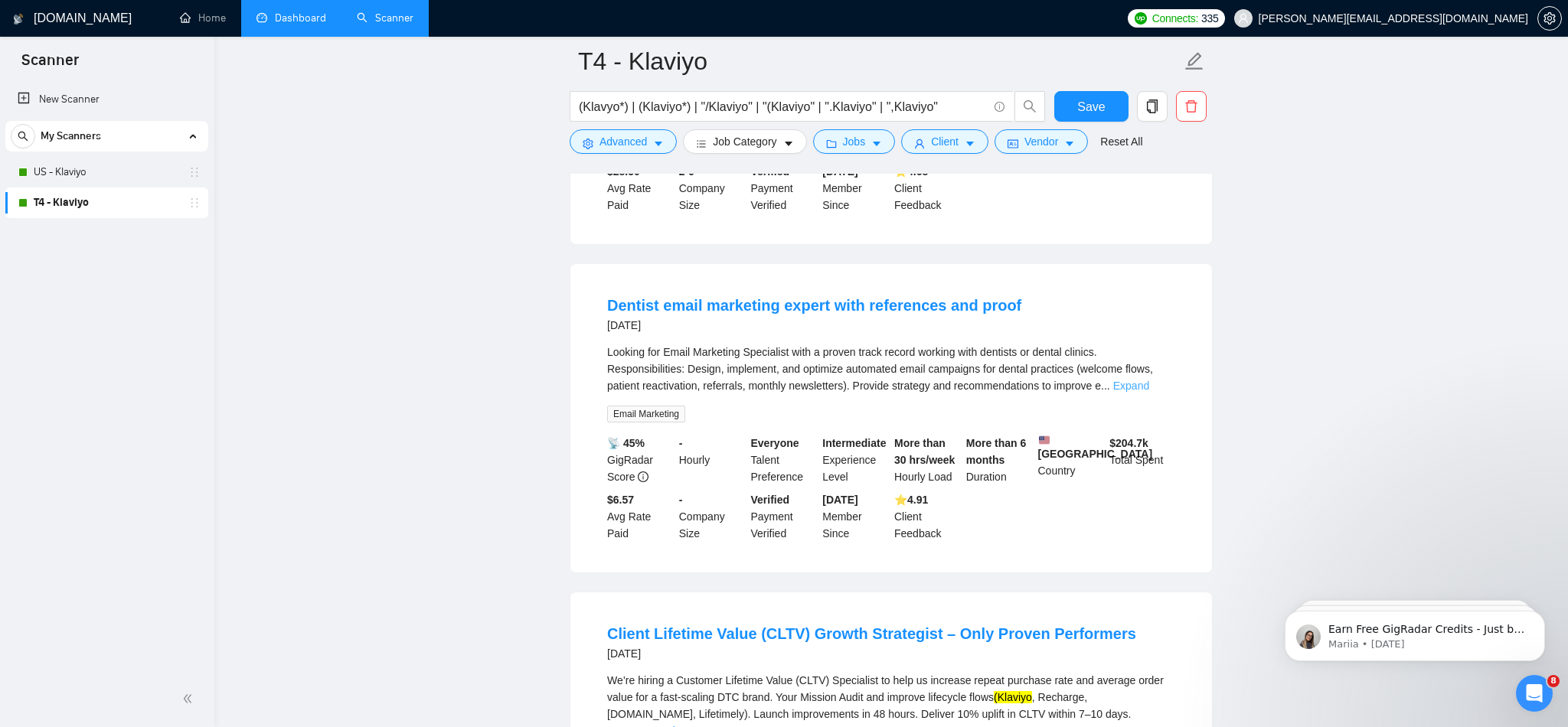
click at [1146, 392] on link "Expand" at bounding box center [1131, 386] width 36 height 12
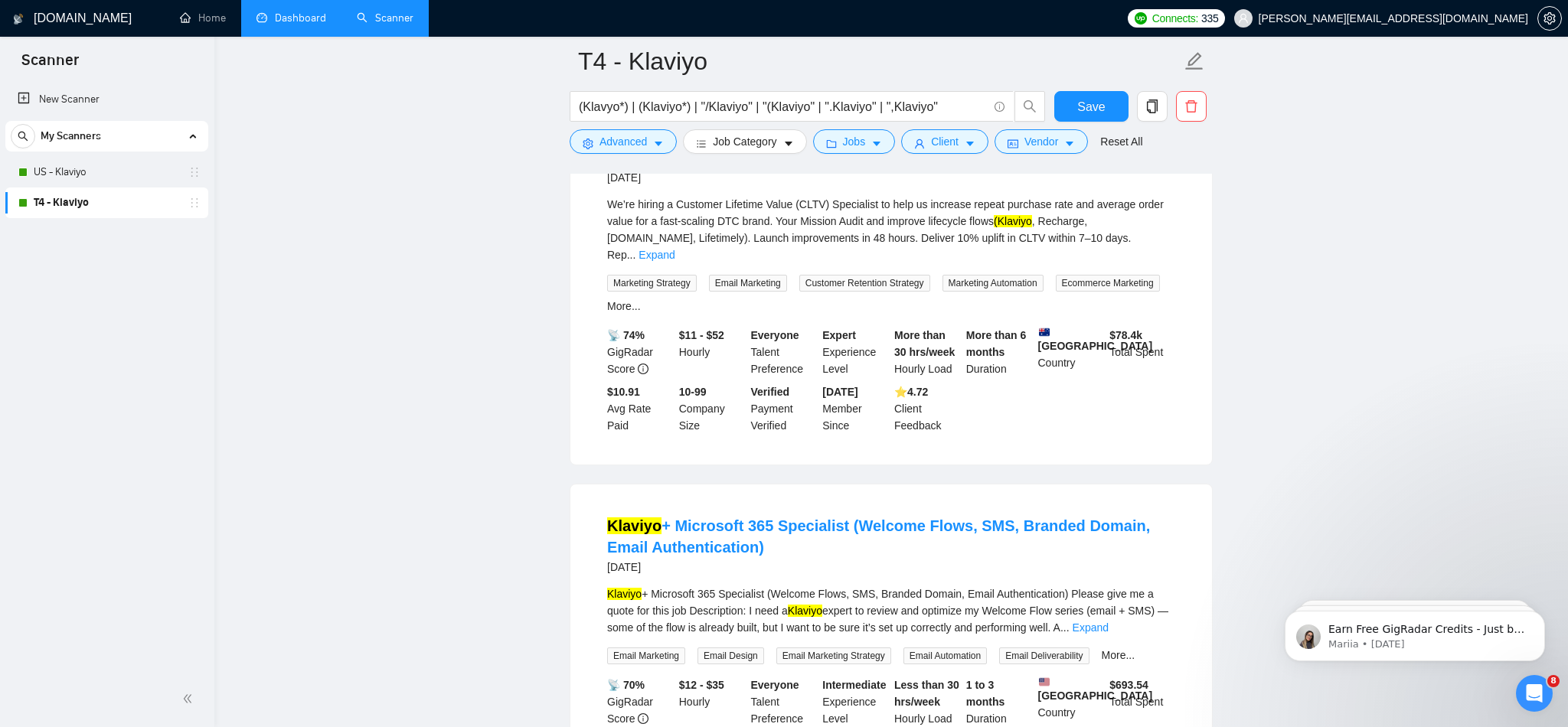
scroll to position [9334, 0]
click at [675, 260] on link "Expand" at bounding box center [656, 254] width 36 height 12
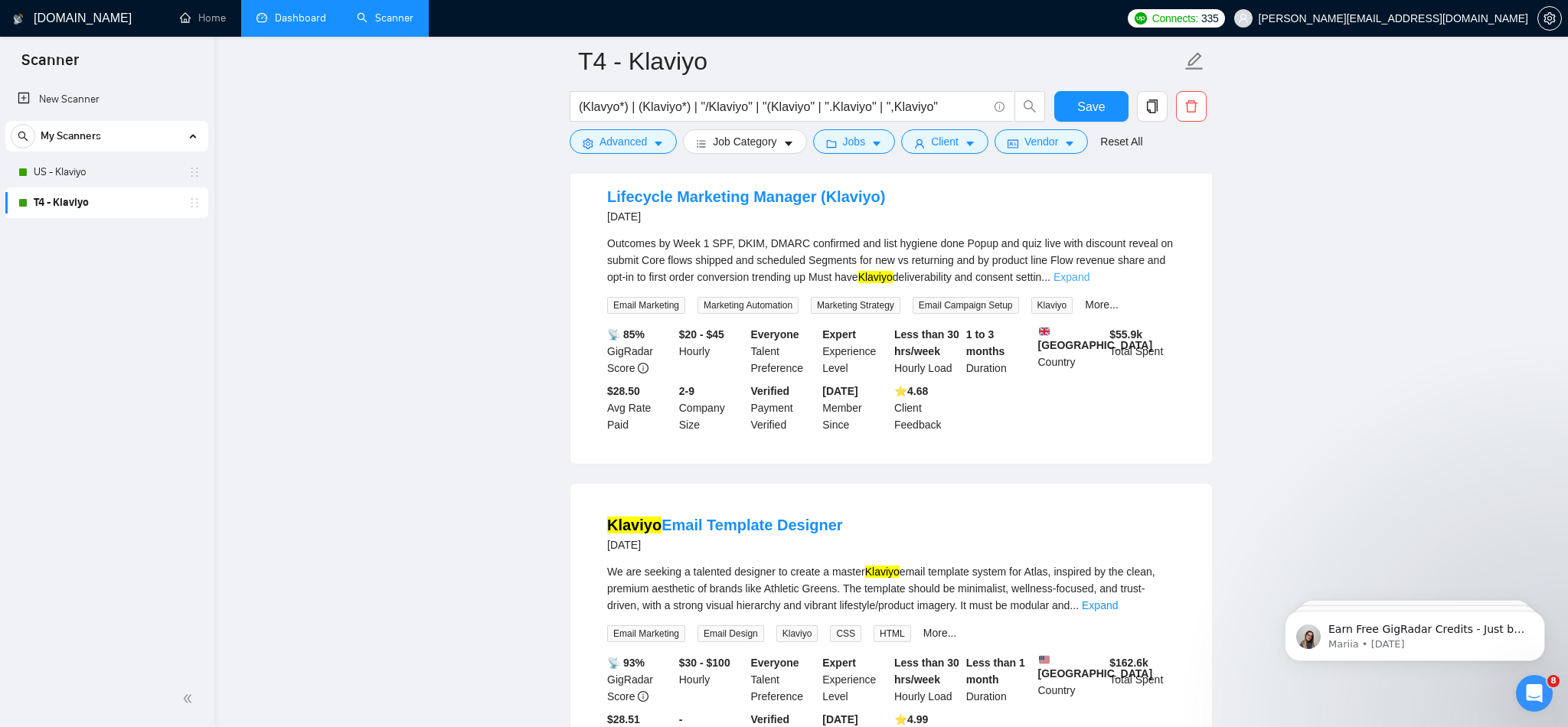
click at [1089, 283] on link "Expand" at bounding box center [1071, 277] width 36 height 12
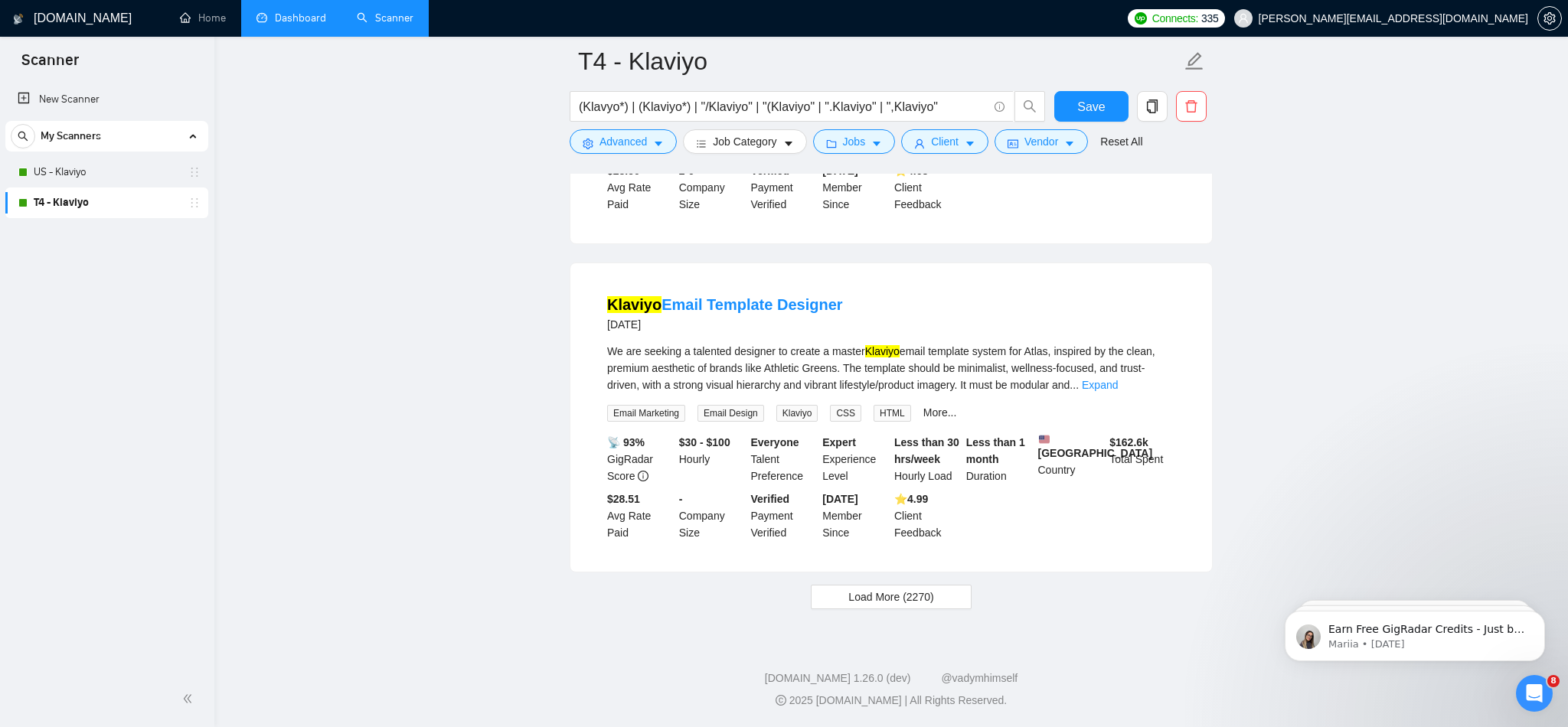
scroll to position [10493, 0]
click at [1118, 391] on link "Expand" at bounding box center [1099, 385] width 36 height 12
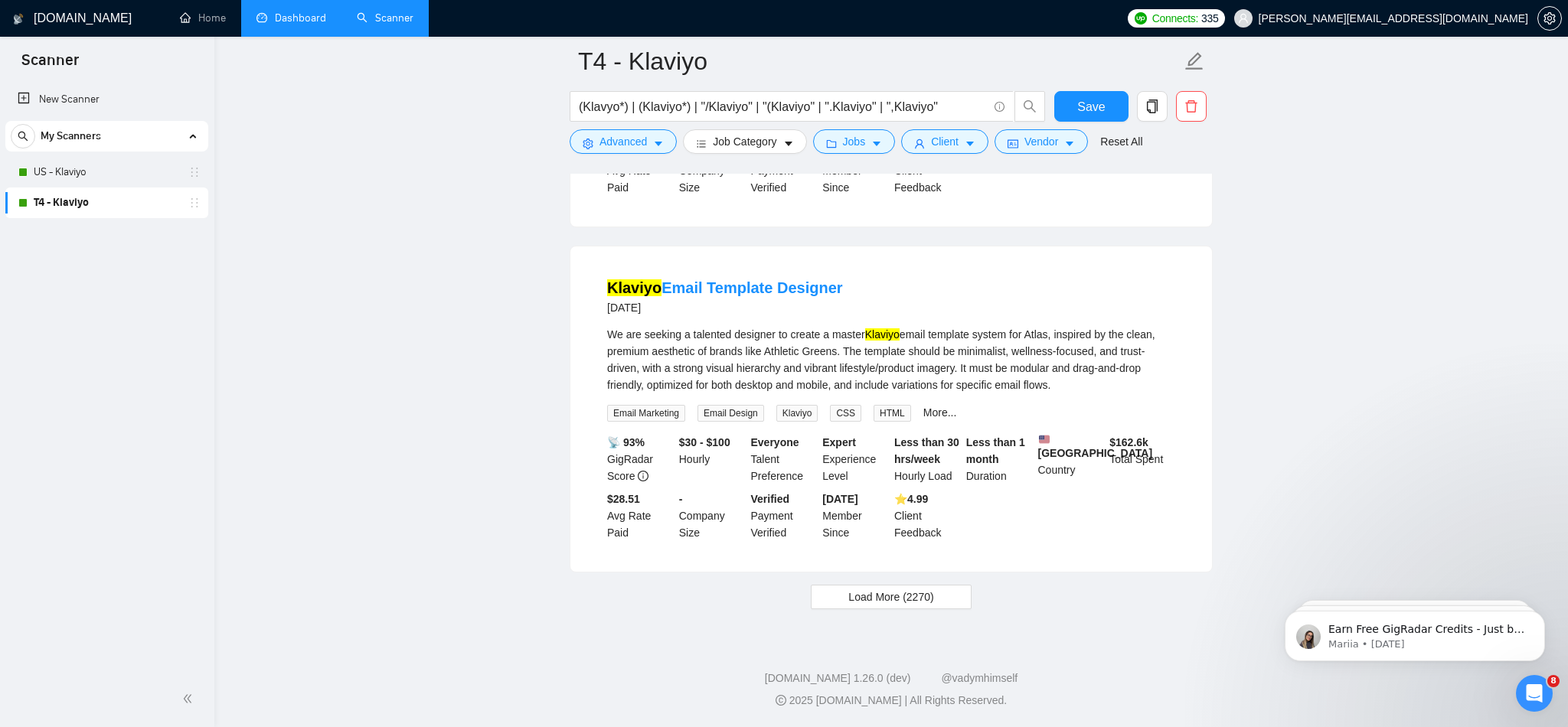
scroll to position [10565, 0]
click at [910, 606] on span "Load More (2270)" at bounding box center [891, 597] width 85 height 17
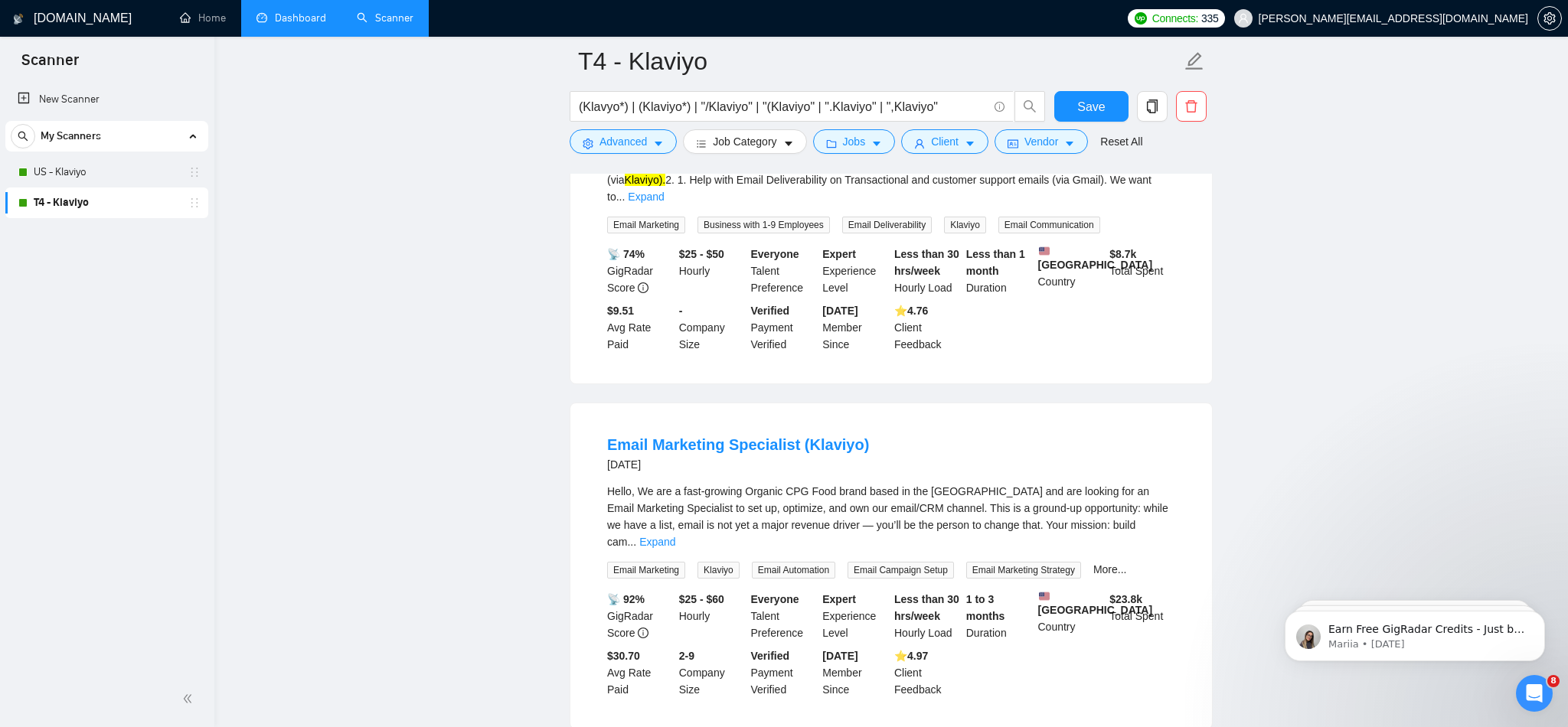
scroll to position [5848, 0]
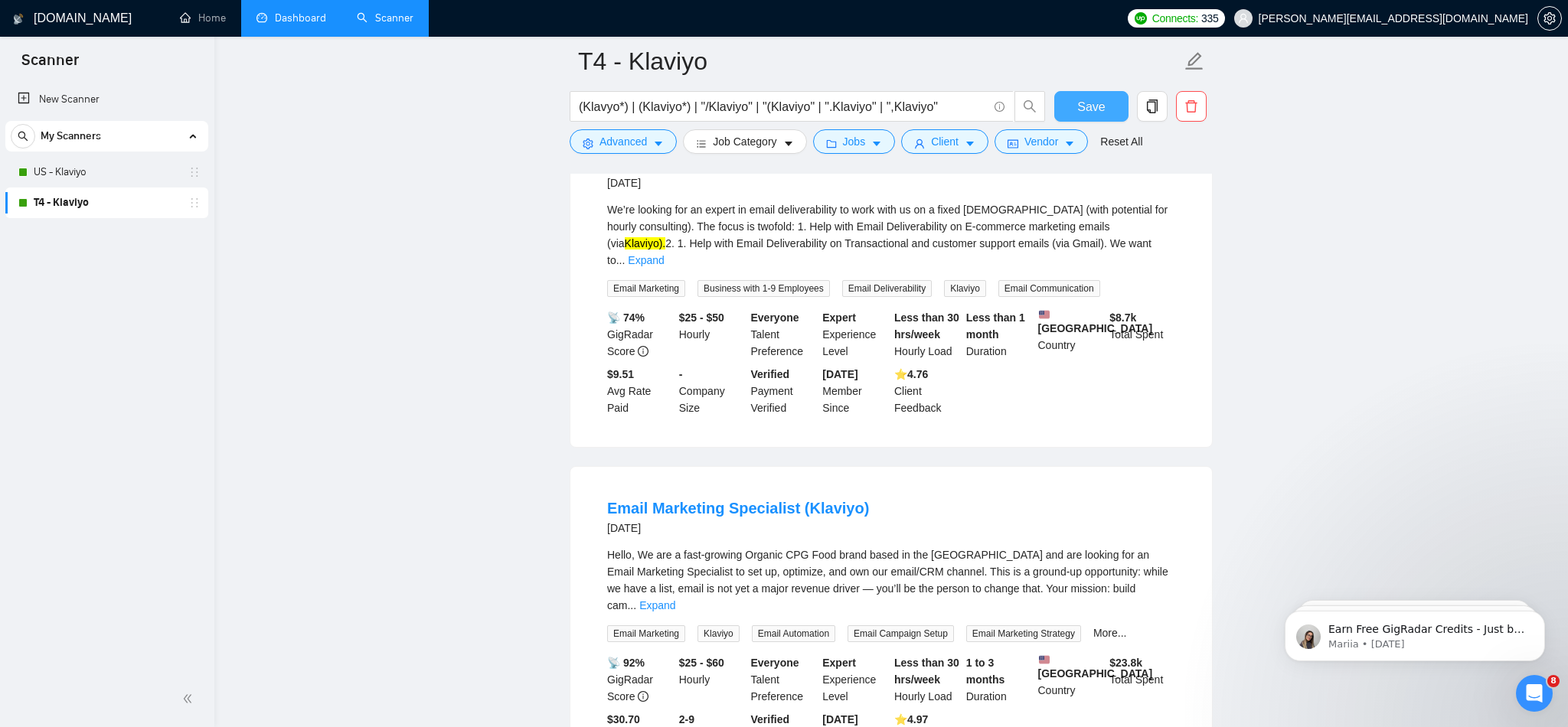
click at [1076, 112] on button "Save" at bounding box center [1091, 106] width 74 height 31
click at [1077, 106] on icon "loading" at bounding box center [1077, 106] width 0 height 0
click at [662, 151] on button "Advanced" at bounding box center [622, 141] width 107 height 24
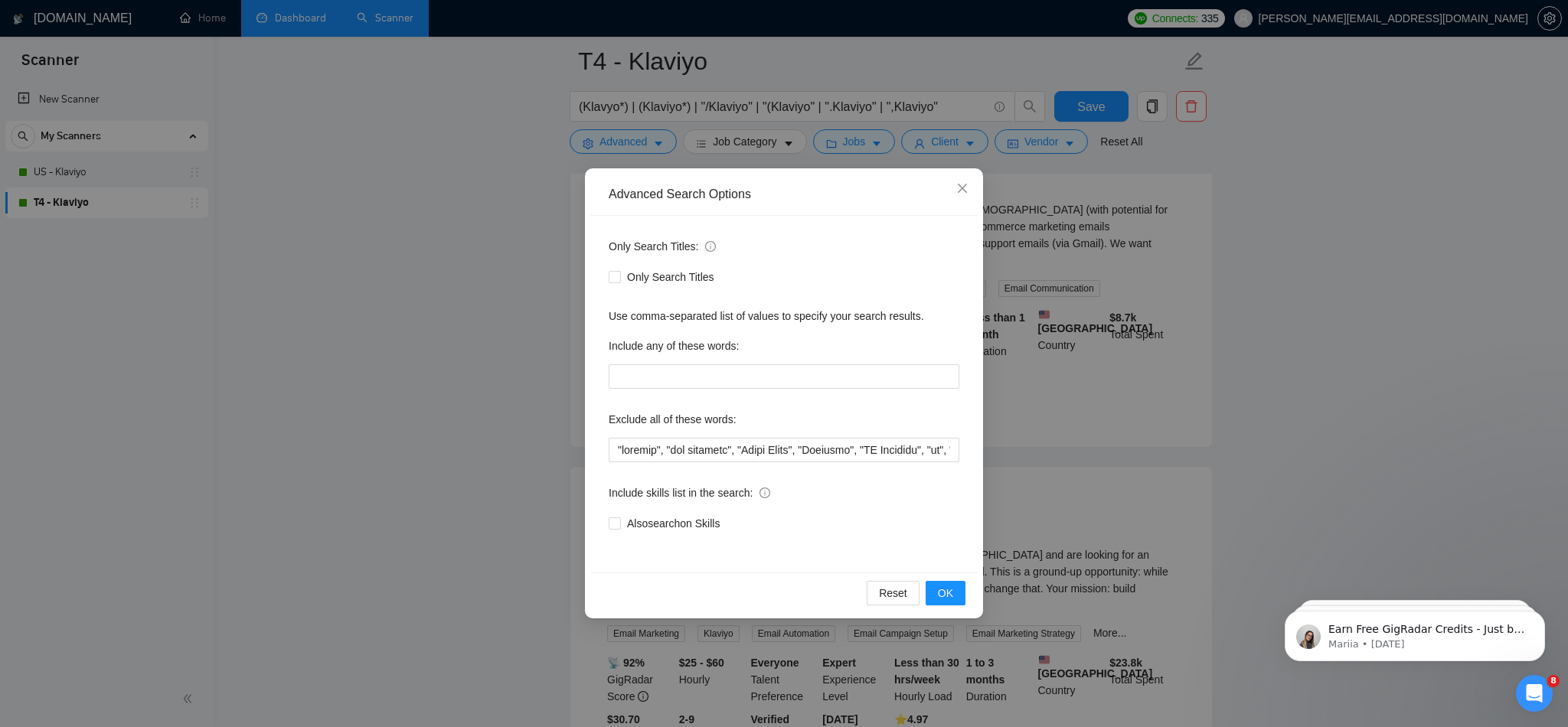
click at [674, 465] on div "Only Search Titles: Only Search Titles Use comma-separated list of values to sp…" at bounding box center [784, 394] width 387 height 356
click at [671, 455] on input "text" at bounding box center [784, 449] width 351 height 24
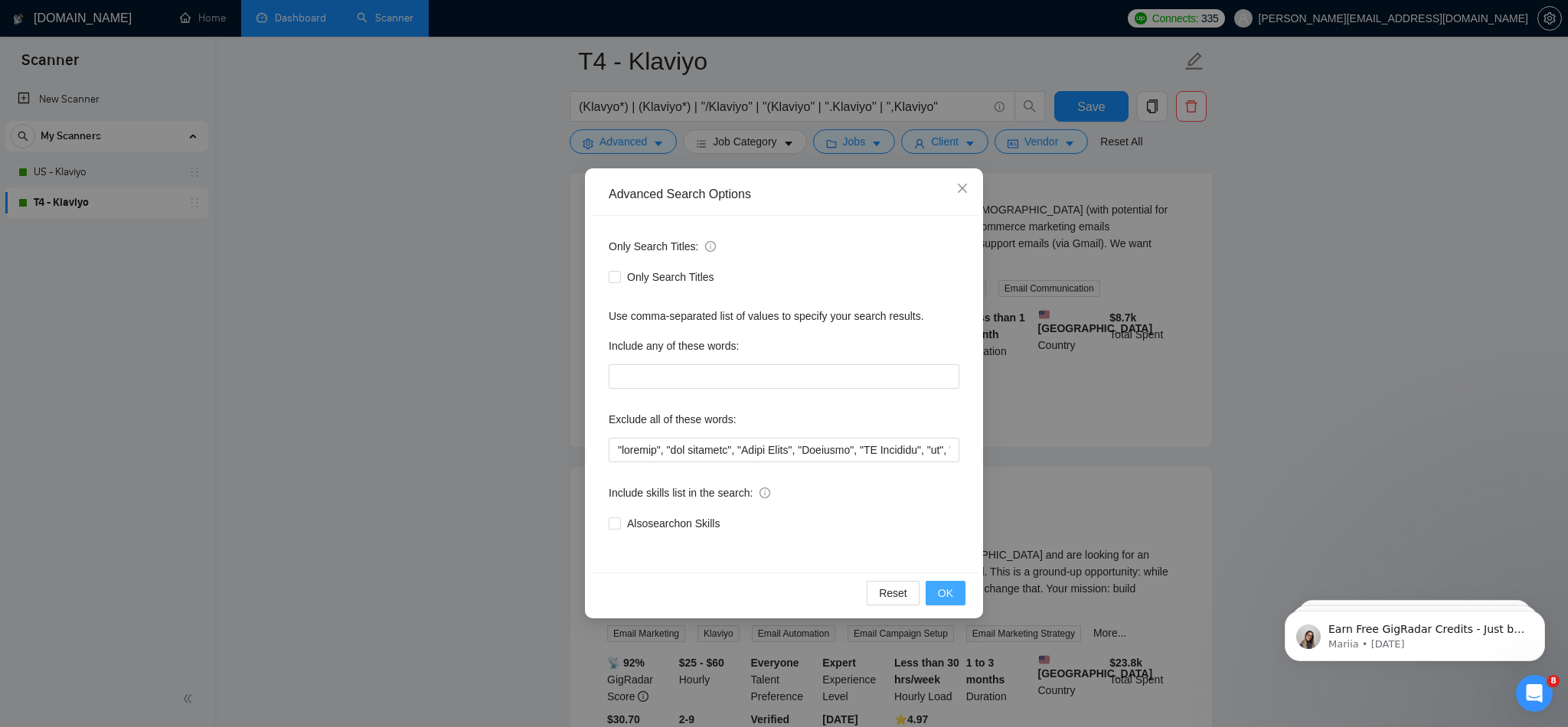
click at [940, 591] on span "OK" at bounding box center [946, 593] width 15 height 17
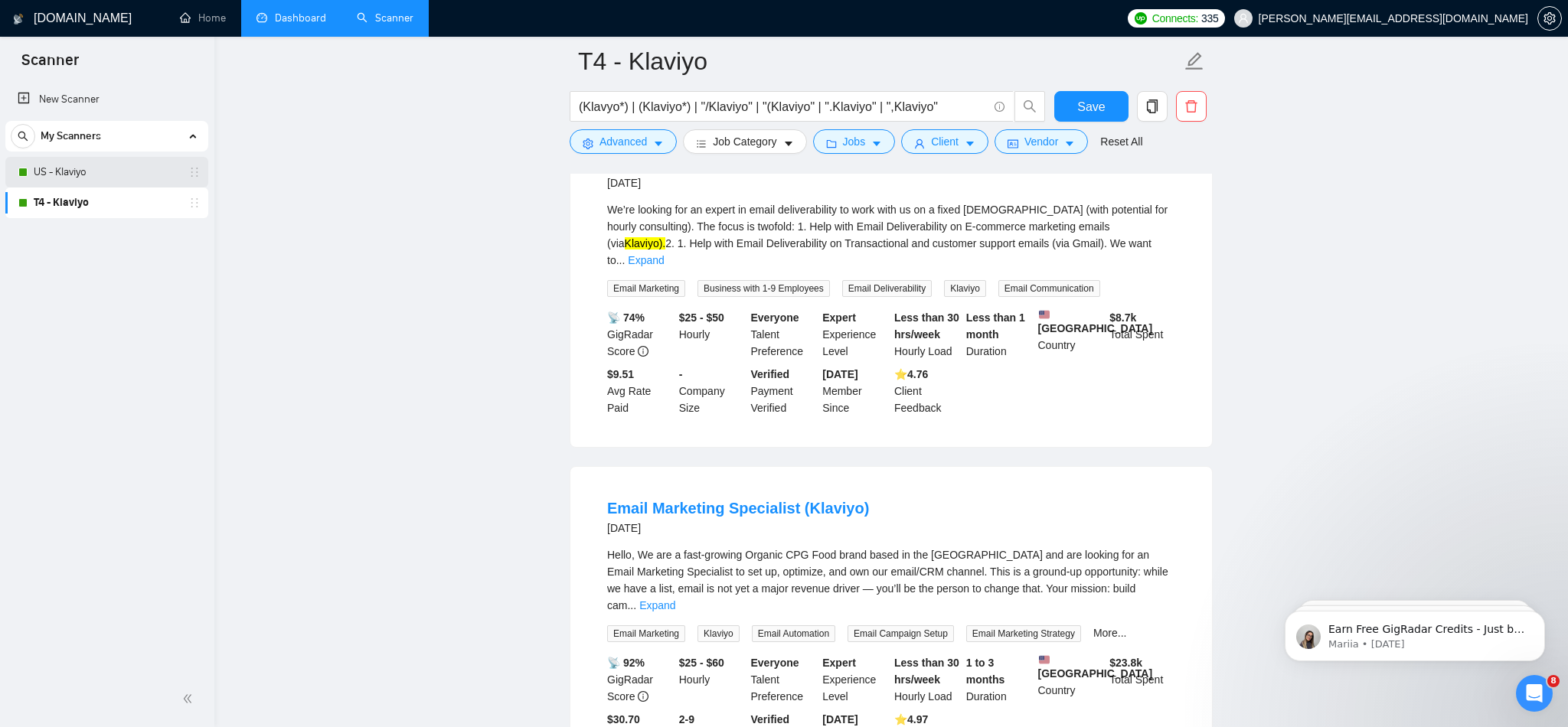
click at [119, 176] on link "US - Klaviyo" at bounding box center [106, 172] width 145 height 31
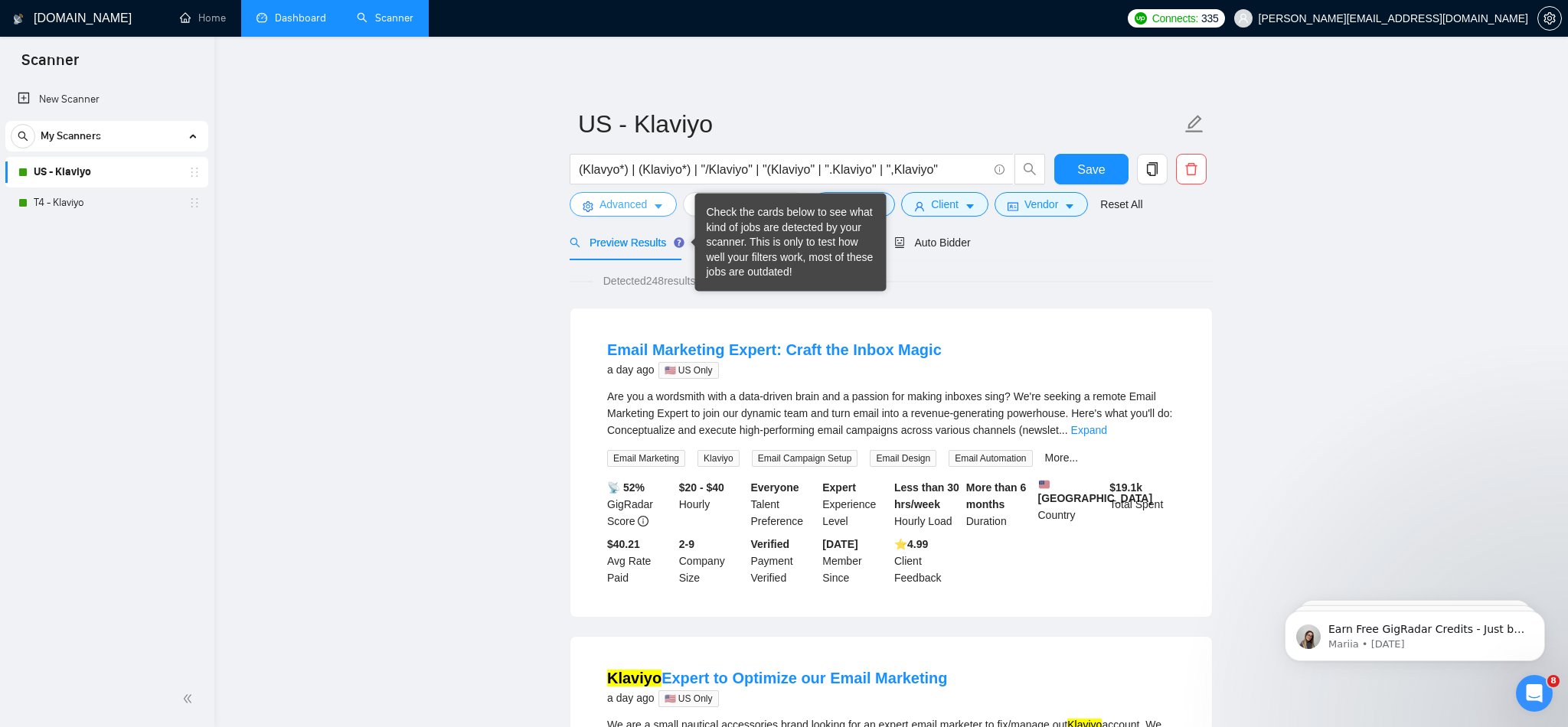
click at [653, 208] on button "Advanced" at bounding box center [622, 204] width 107 height 24
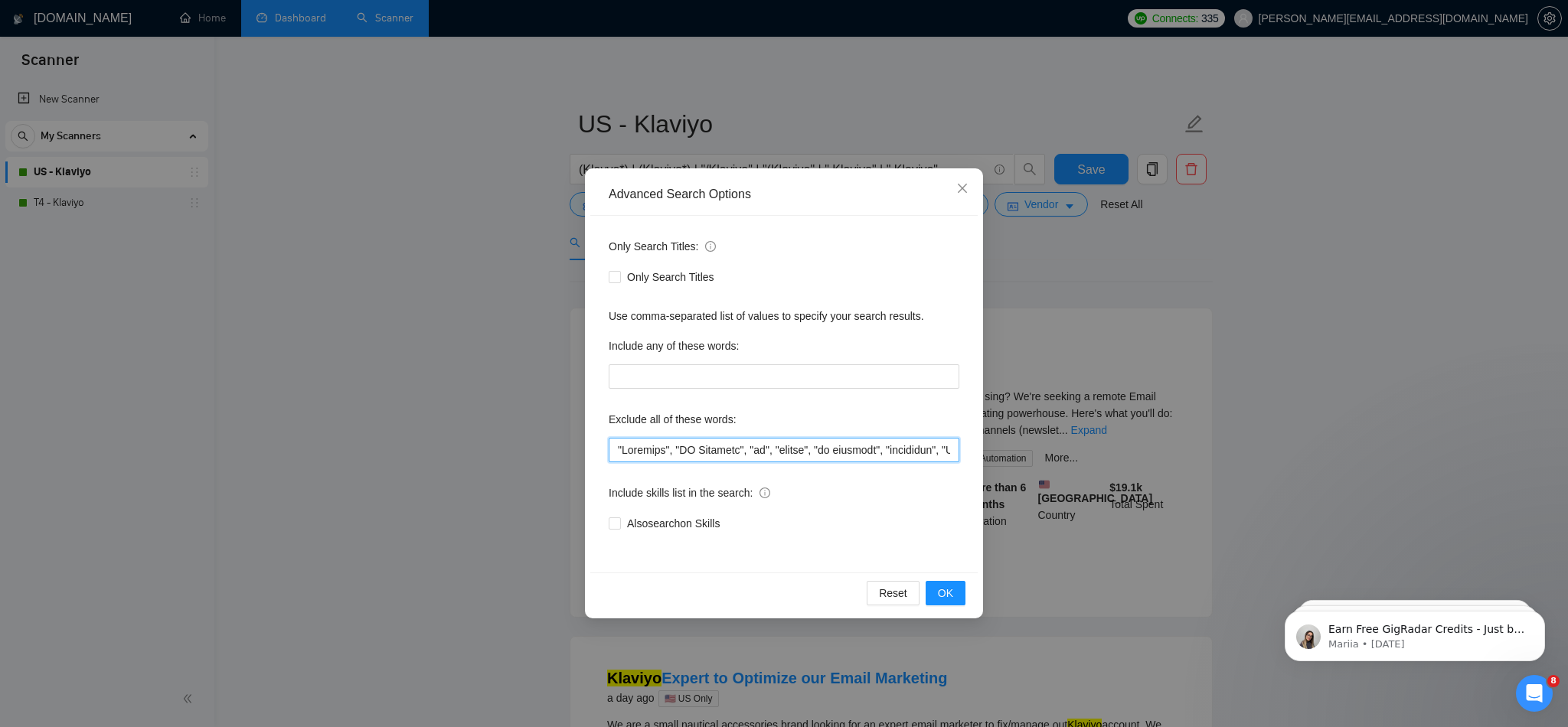
click at [683, 452] on input "text" at bounding box center [784, 449] width 351 height 24
paste input ""roofing", "web designer", "Sales Agent","
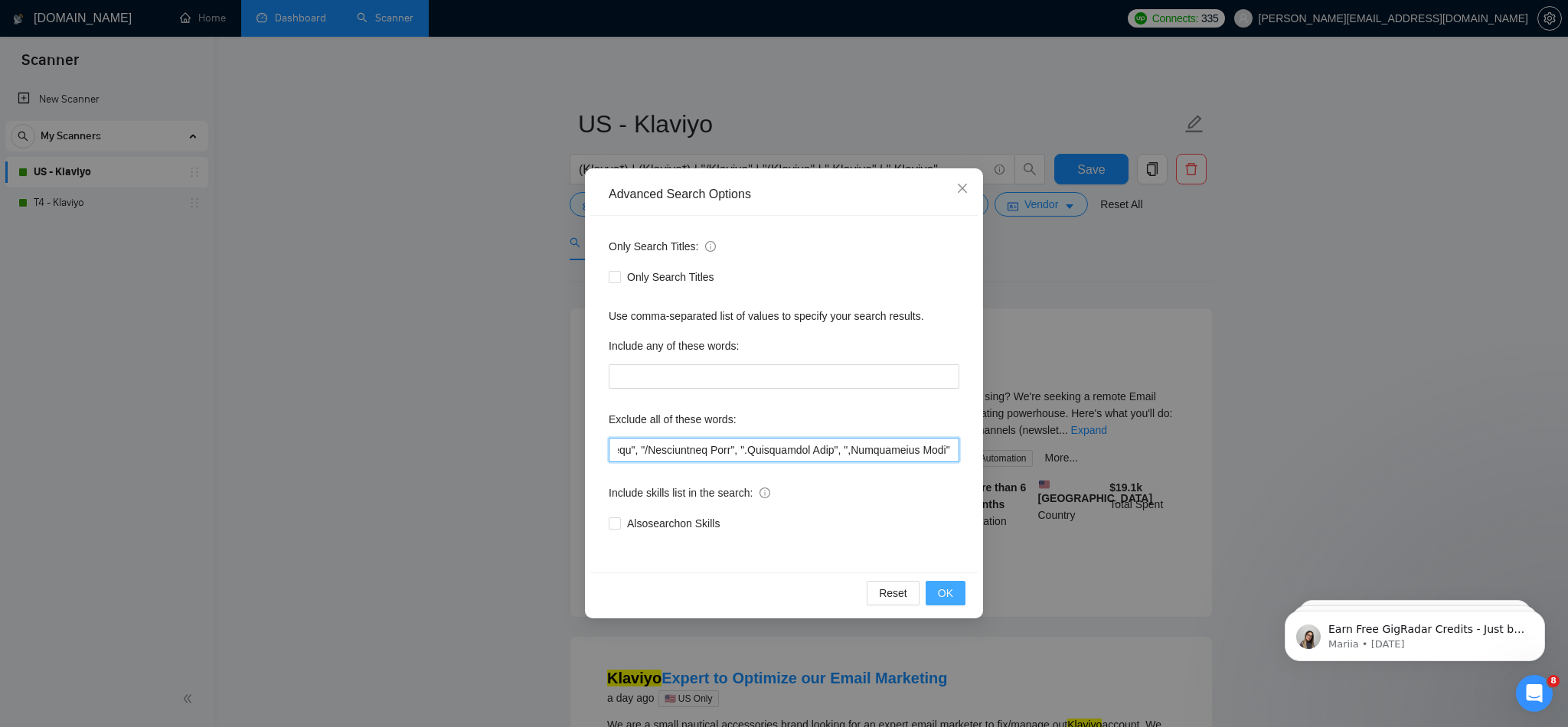
type input ""roofing", "web designer", "Sales Agent", "Ventrata", "NO Agencies", "ux", "age…"
click at [940, 593] on span "OK" at bounding box center [946, 593] width 15 height 17
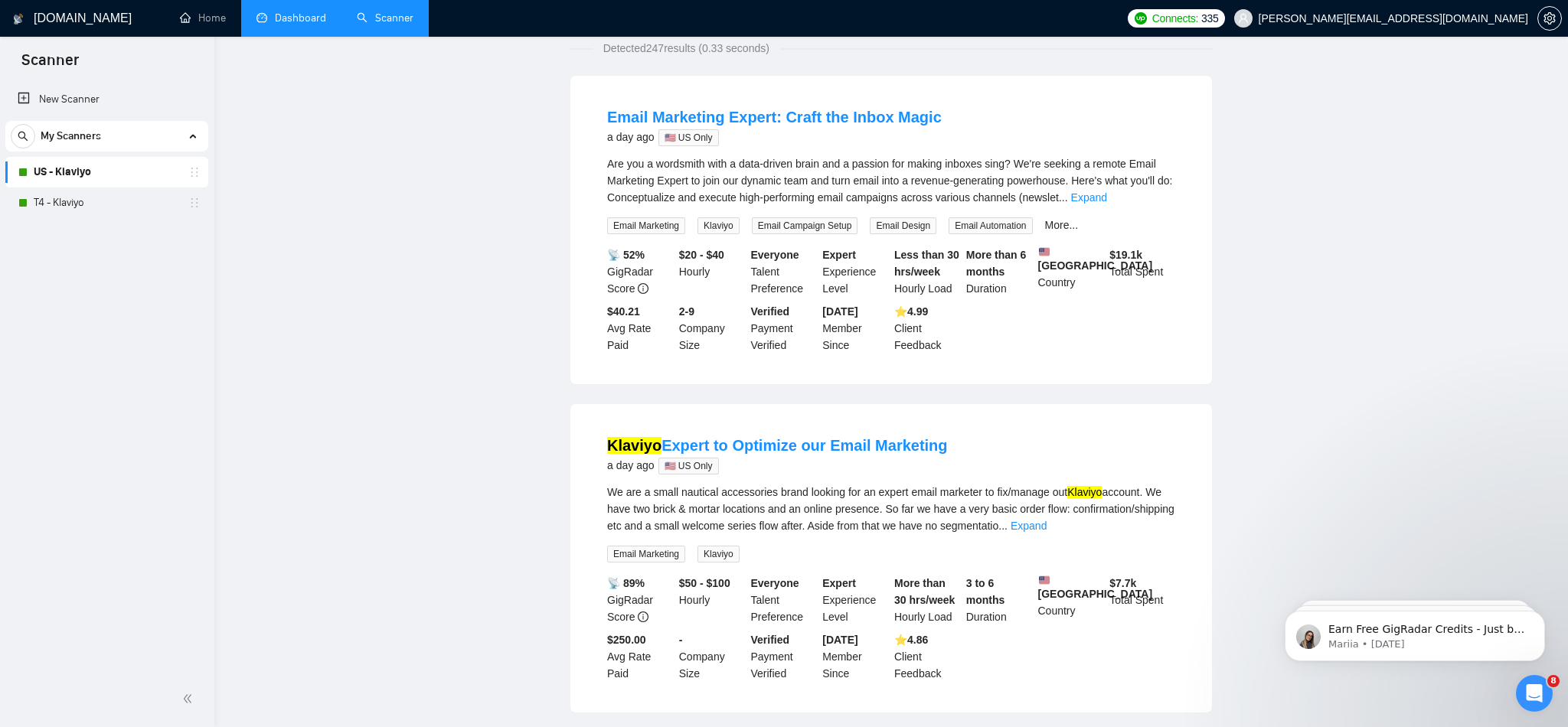
scroll to position [0, 0]
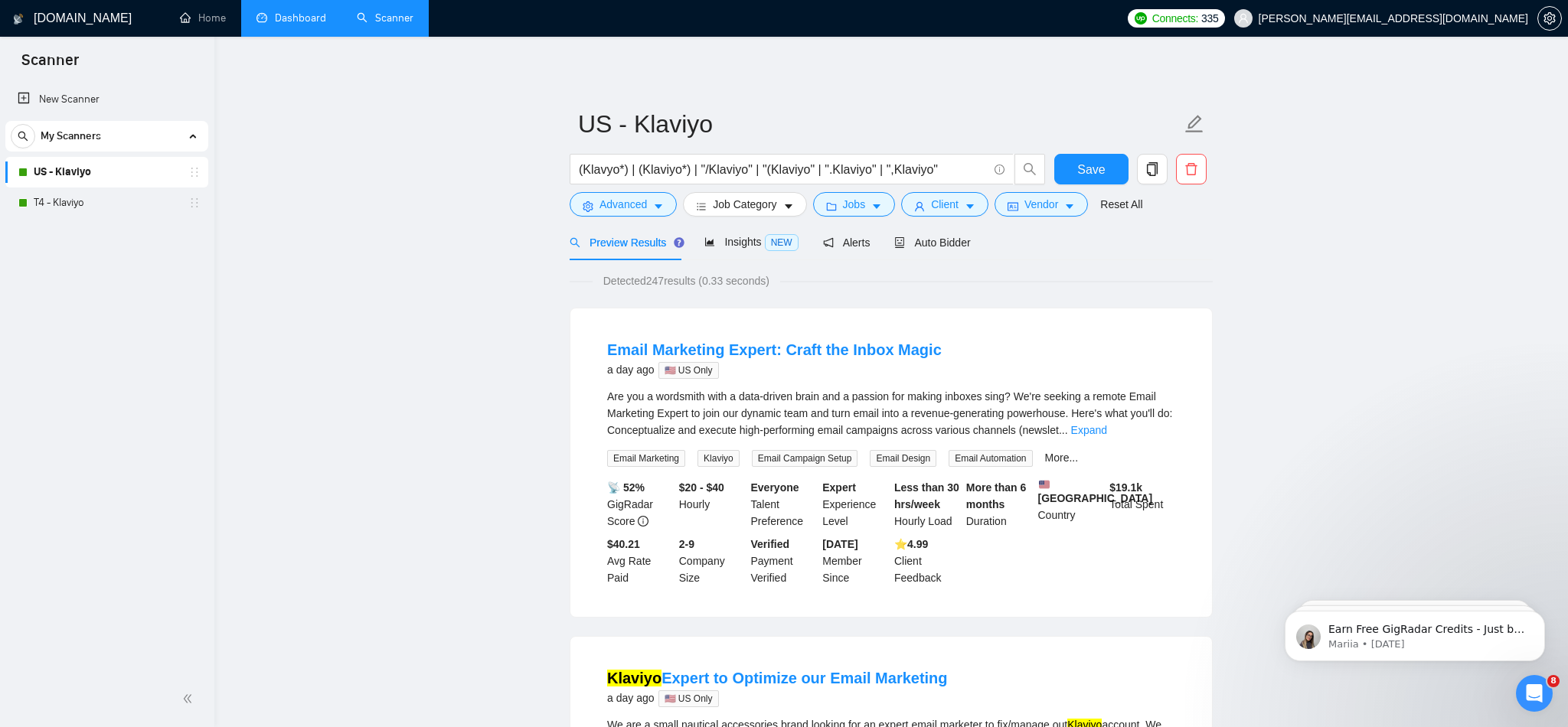
click at [311, 17] on link "Dashboard" at bounding box center [292, 18] width 70 height 13
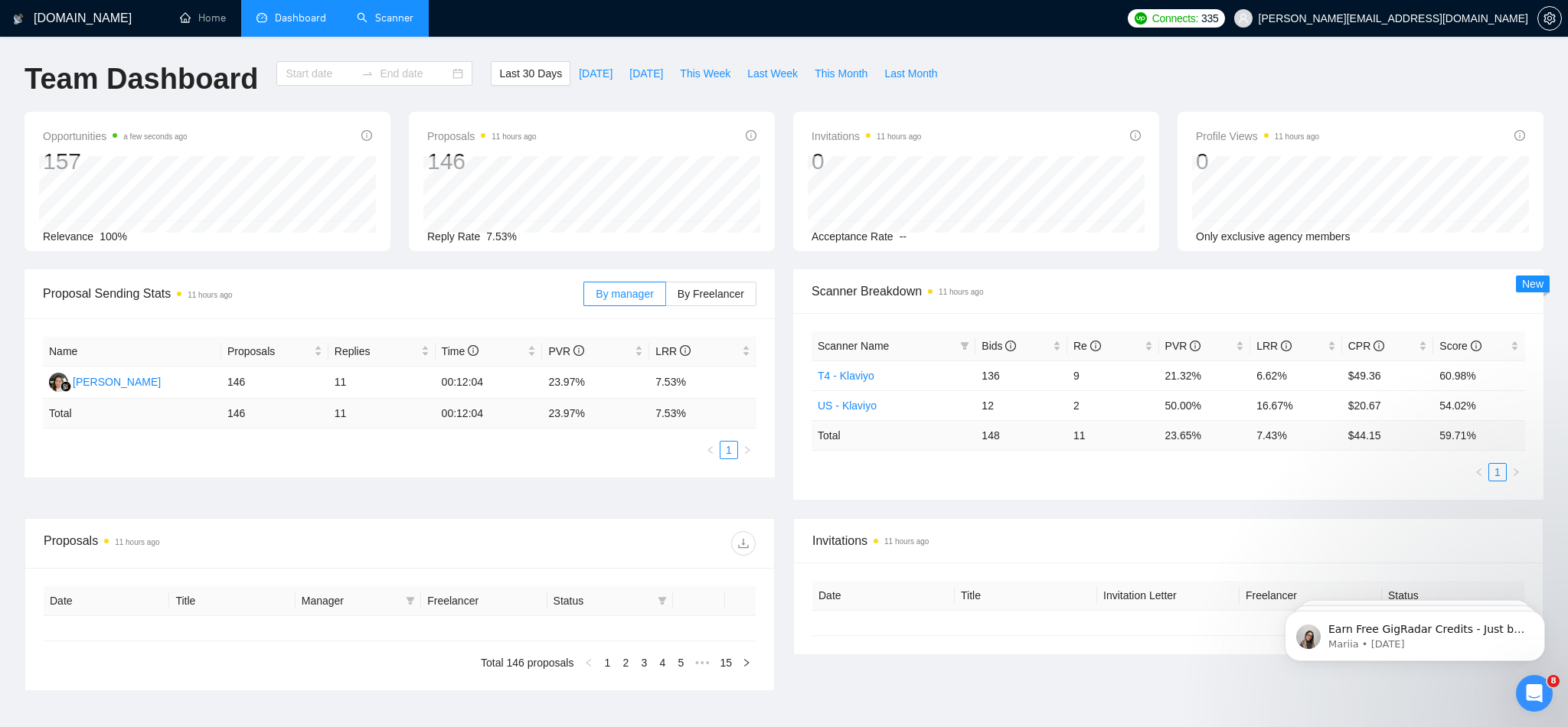
type input "2025-08-10"
type input "2025-09-09"
